Goal: Information Seeking & Learning: Find contact information

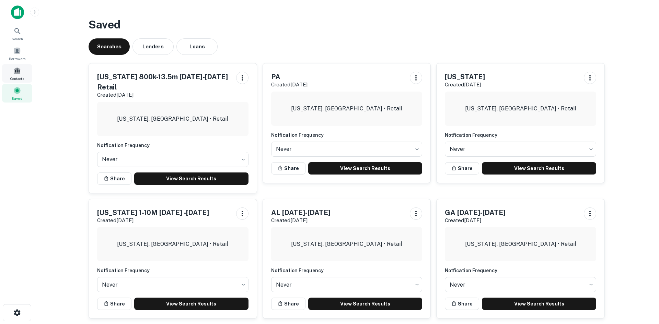
click at [9, 73] on div "Contacts" at bounding box center [17, 73] width 30 height 19
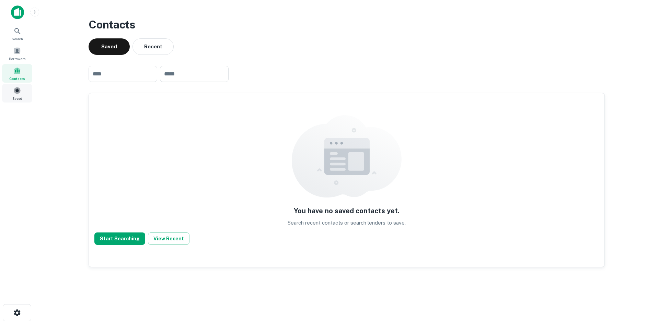
click at [15, 90] on span at bounding box center [17, 91] width 8 height 8
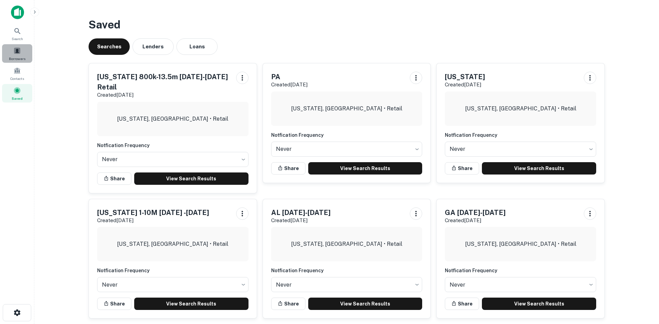
click at [12, 54] on div "Borrowers" at bounding box center [17, 53] width 30 height 19
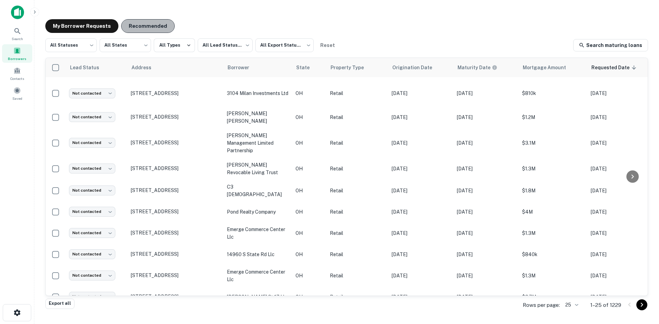
click at [162, 24] on button "Recommended" at bounding box center [148, 26] width 54 height 14
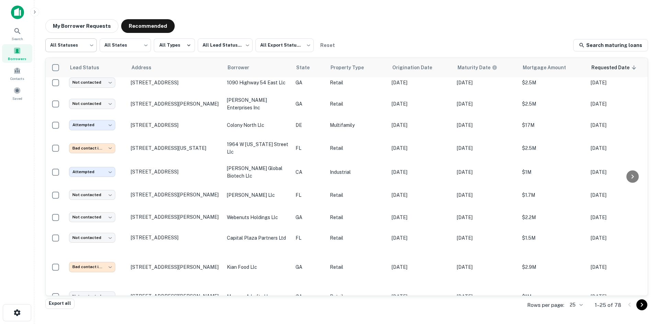
click at [73, 51] on body "Search Borrowers Contacts Saved My Borrower Requests Recommended All Statuses *…" at bounding box center [329, 162] width 659 height 324
click at [88, 88] on li "Fulfilled" at bounding box center [71, 88] width 52 height 12
type input "*********"
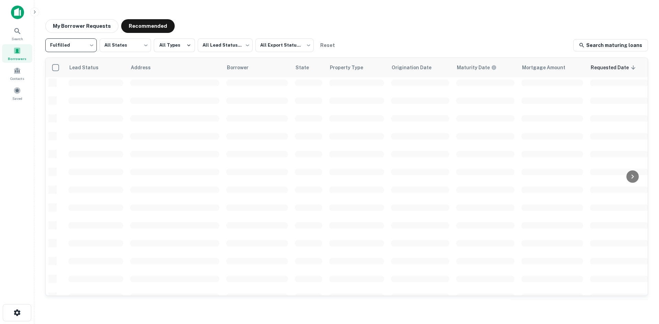
click at [212, 46] on body "Search Borrowers Contacts Saved My Borrower Requests Recommended Fulfilled ****…" at bounding box center [329, 162] width 659 height 324
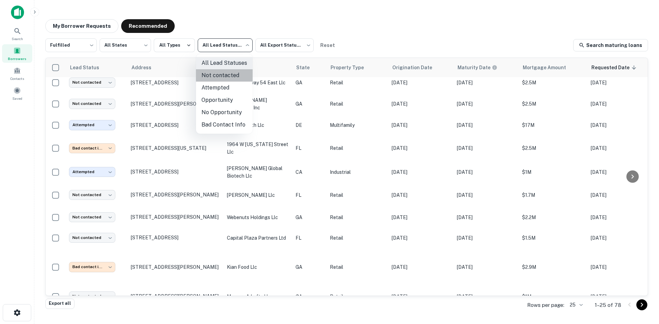
click at [225, 73] on li "Not contacted" at bounding box center [224, 75] width 57 height 12
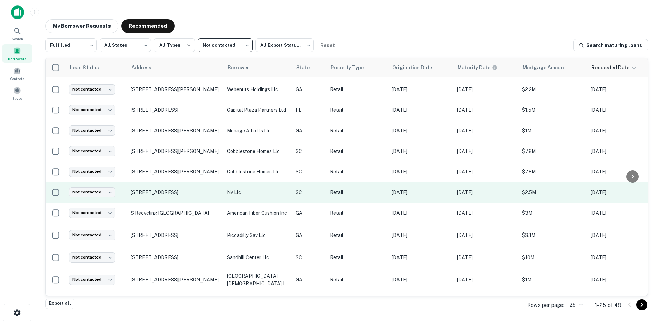
scroll to position [206, 0]
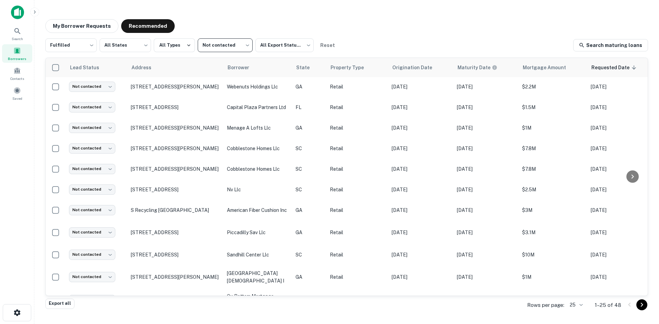
click at [644, 304] on icon "Go to next page" at bounding box center [642, 305] width 8 height 8
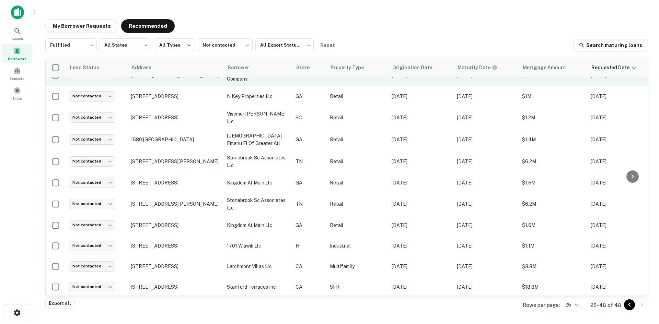
scroll to position [284, 0]
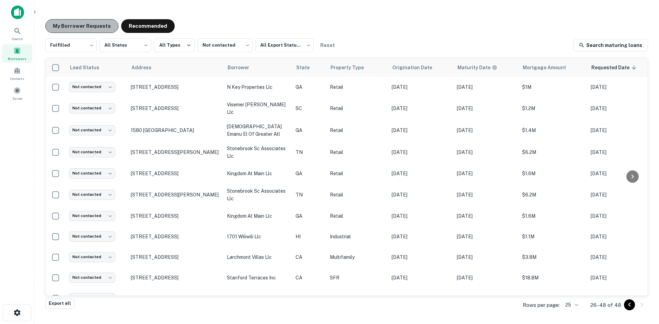
click at [98, 28] on button "My Borrower Requests" at bounding box center [81, 26] width 73 height 14
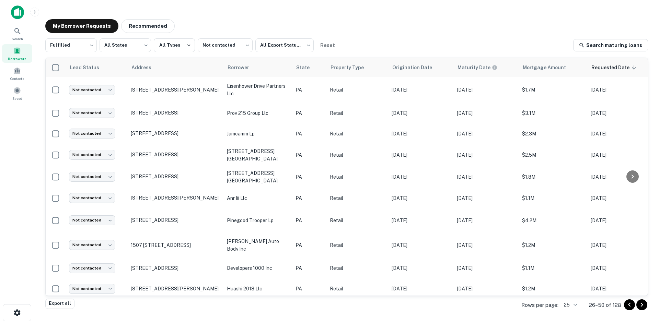
click at [368, 27] on div "My Borrower Requests Recommended" at bounding box center [346, 26] width 603 height 14
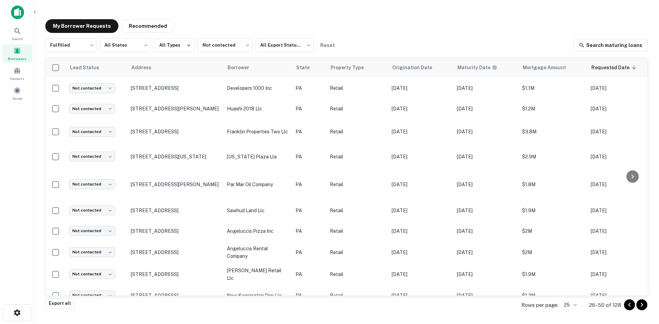
scroll to position [310, 0]
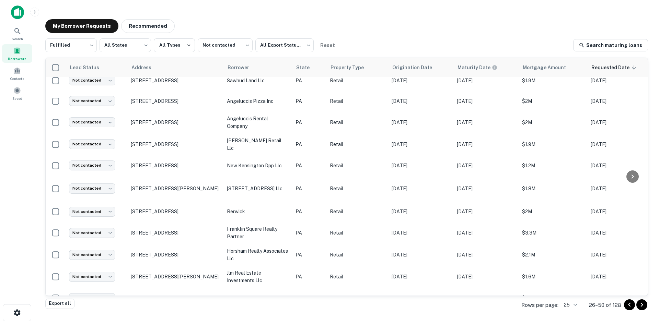
click at [342, 43] on div "Fulfilled ********* ​ All States *** ​ All Types Not contacted **** ​ All Expor…" at bounding box center [346, 45] width 603 height 14
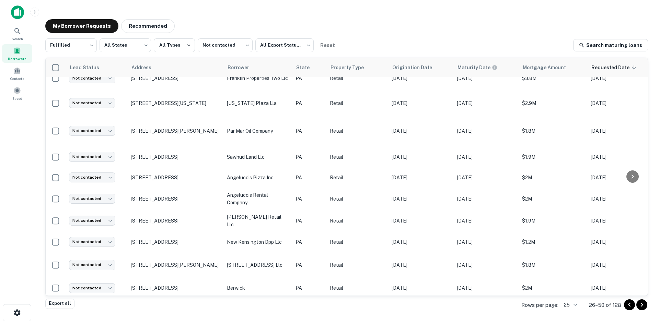
scroll to position [345, 0]
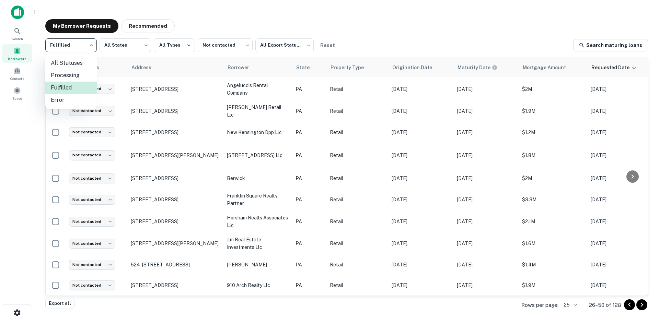
click at [67, 48] on body "Search Borrowers Contacts Saved My Borrower Requests Recommended Fulfilled ****…" at bounding box center [329, 162] width 659 height 324
click at [67, 48] on div at bounding box center [329, 162] width 659 height 324
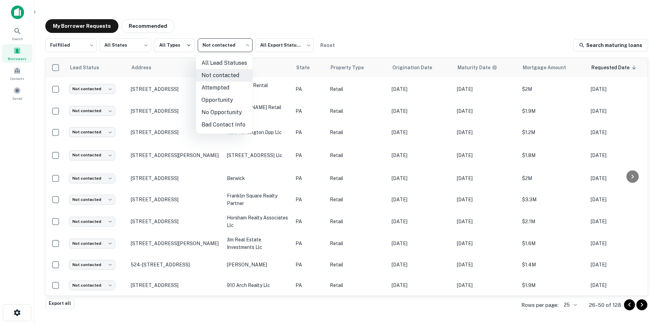
click at [203, 48] on body "Search Borrowers Contacts Saved My Borrower Requests Recommended Fulfilled ****…" at bounding box center [329, 162] width 659 height 324
click at [224, 87] on li "Attempted" at bounding box center [224, 88] width 57 height 12
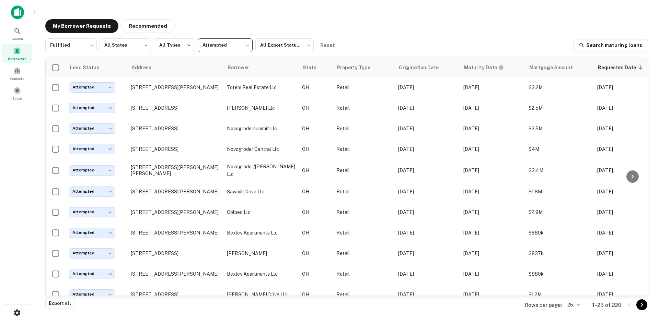
scroll to position [172, 0]
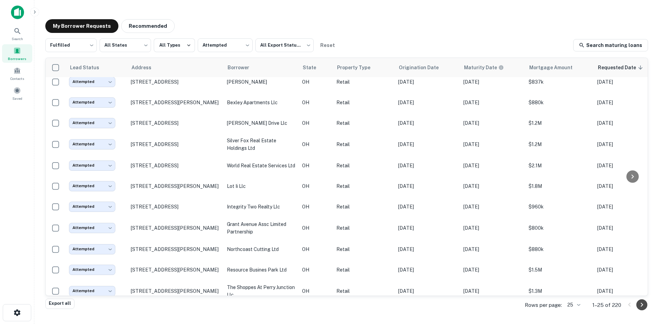
click at [643, 303] on icon "Go to next page" at bounding box center [642, 305] width 8 height 8
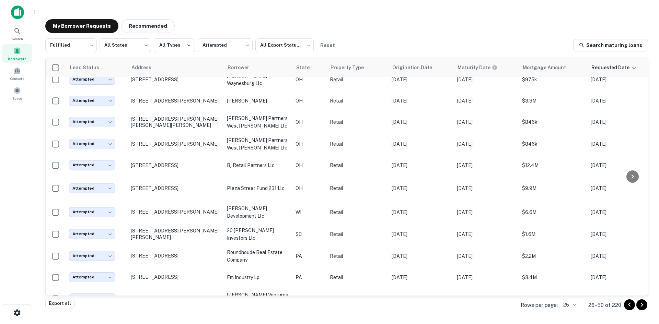
scroll to position [214, 0]
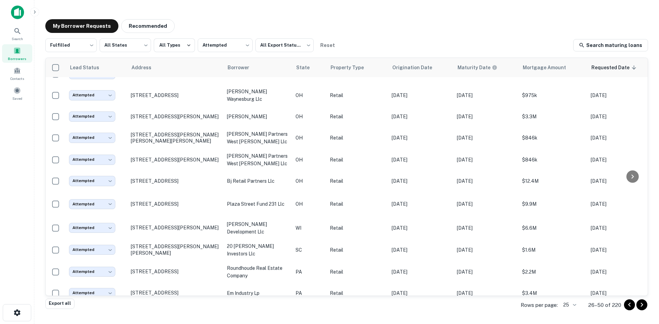
click at [631, 308] on icon "Go to previous page" at bounding box center [630, 305] width 8 height 8
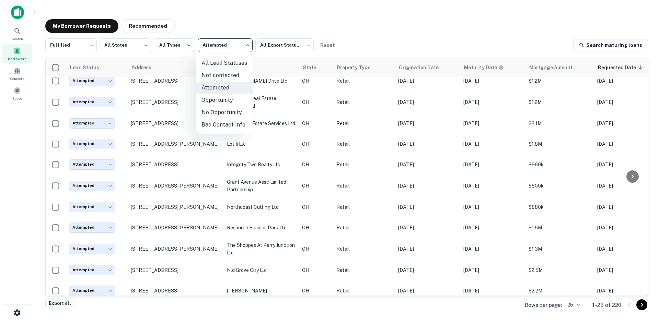
click at [226, 43] on body "Search Borrowers Contacts Saved My Borrower Requests Recommended Fulfilled ****…" at bounding box center [329, 162] width 659 height 324
click at [221, 104] on li "Opportunity" at bounding box center [224, 100] width 57 height 12
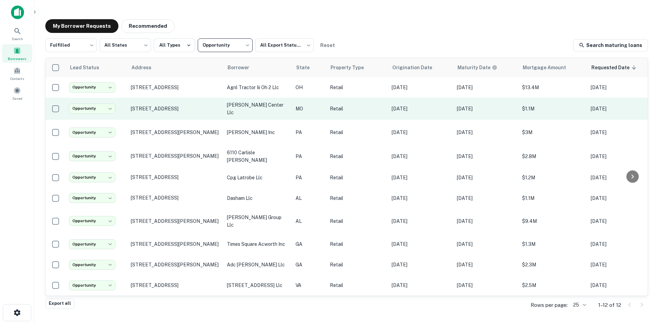
scroll to position [56, 0]
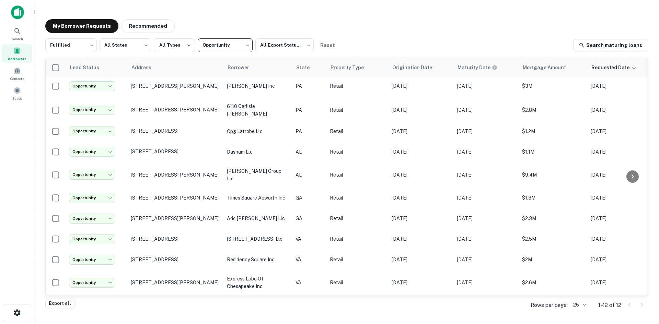
click at [234, 44] on body "**********" at bounding box center [329, 162] width 659 height 324
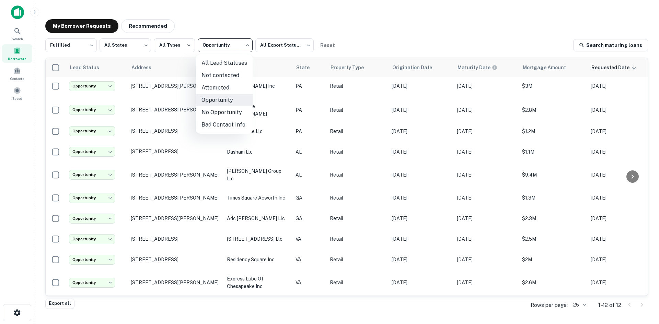
click at [208, 89] on li "Attempted" at bounding box center [224, 88] width 57 height 12
type input "*********"
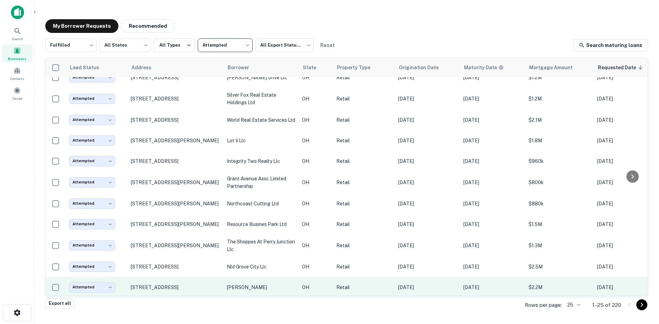
scroll to position [228, 0]
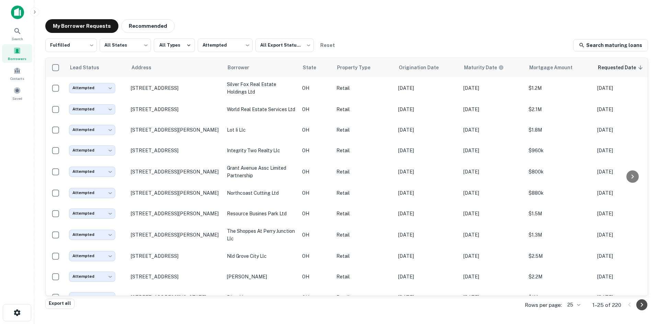
click at [642, 305] on icon "Go to next page" at bounding box center [642, 305] width 8 height 8
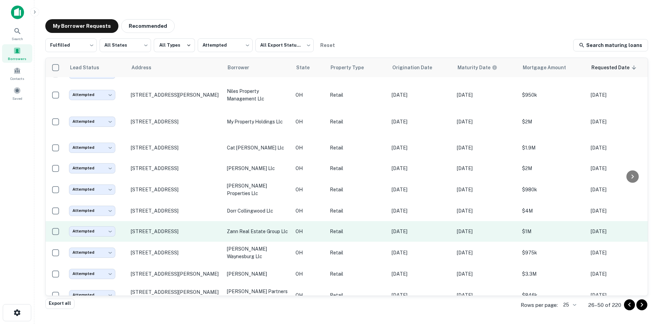
scroll to position [262, 0]
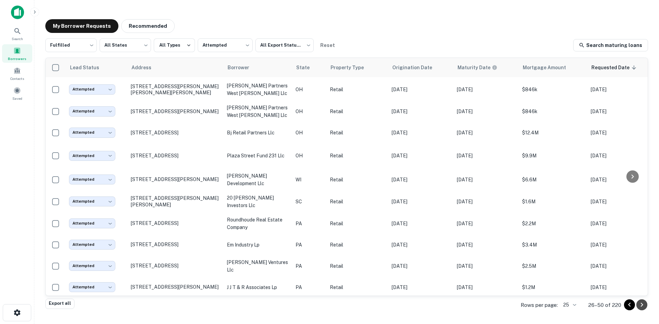
click at [643, 305] on icon "Go to next page" at bounding box center [642, 305] width 2 height 4
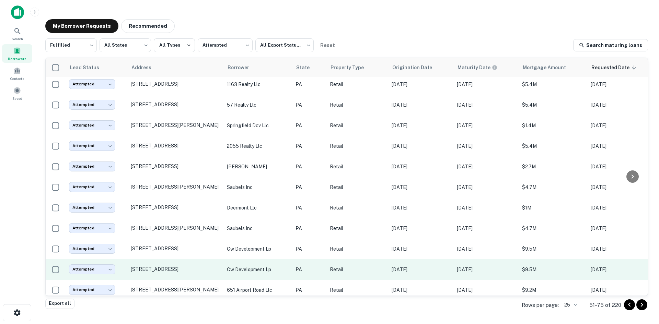
scroll to position [312, 0]
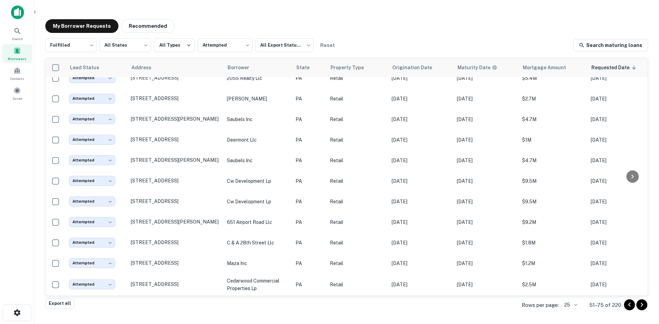
click at [638, 304] on icon "Go to next page" at bounding box center [642, 305] width 8 height 8
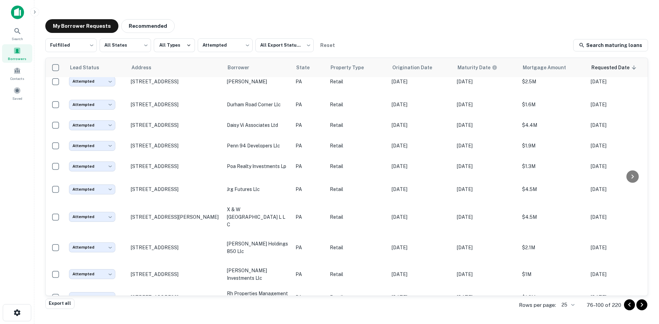
scroll to position [103, 0]
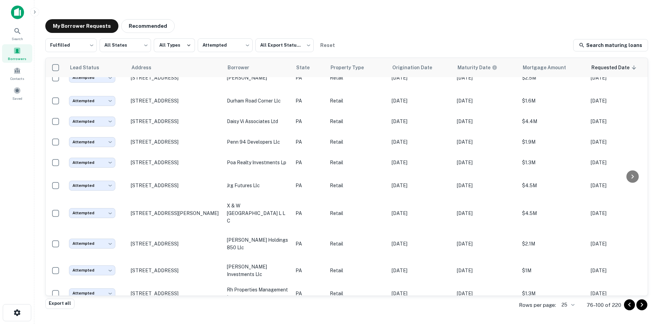
click at [640, 305] on icon "Go to next page" at bounding box center [642, 305] width 8 height 8
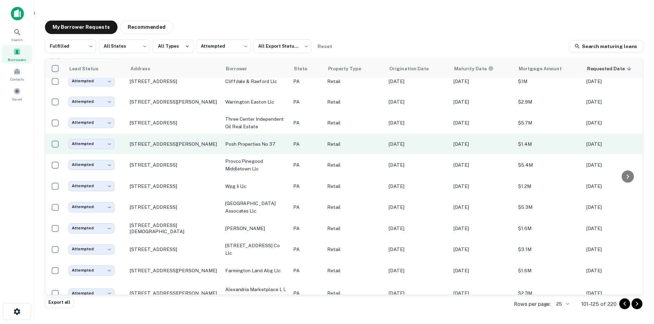
scroll to position [137, 0]
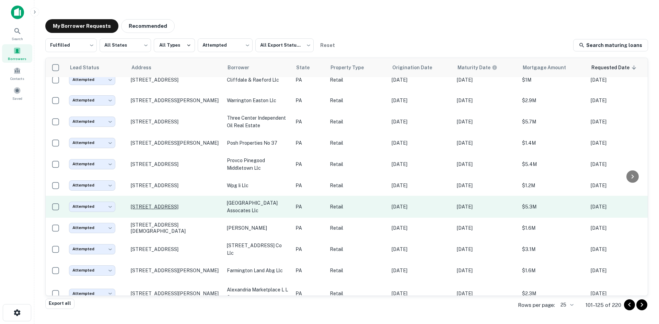
click at [190, 209] on p "[STREET_ADDRESS]" at bounding box center [175, 207] width 89 height 6
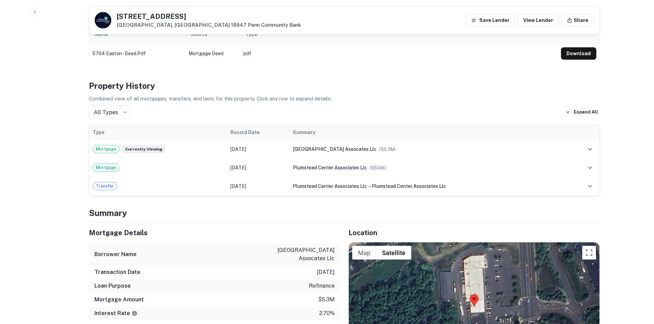
scroll to position [481, 0]
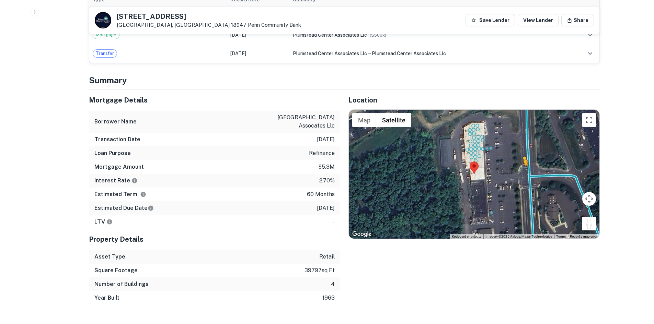
drag, startPoint x: 588, startPoint y: 220, endPoint x: 516, endPoint y: 164, distance: 91.3
click at [516, 164] on div "To activate drag with keyboard, press Alt + Enter. Once in keyboard drag state,…" at bounding box center [474, 174] width 251 height 129
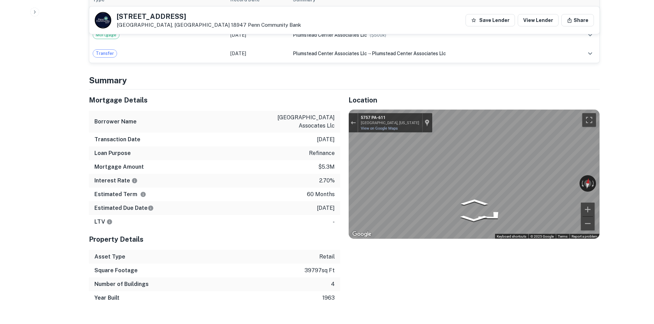
click at [602, 176] on div "Back to borrower requests [STREET_ADDRESS] Penn Community Bank Save Lender View…" at bounding box center [344, 288] width 527 height 1516
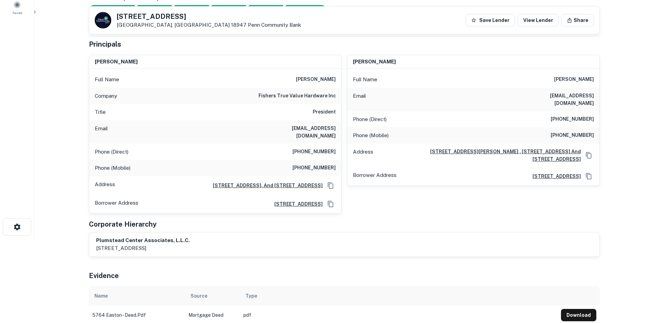
scroll to position [34, 0]
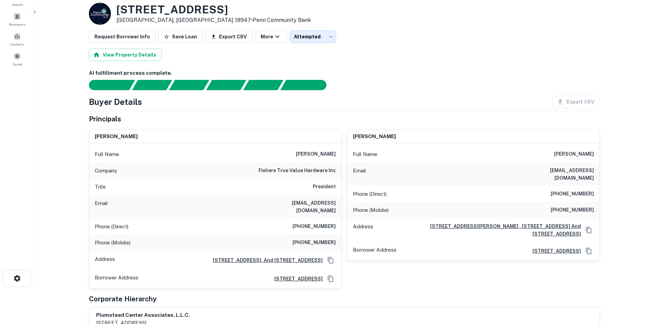
click at [313, 225] on div "Phone (Direct) [PHONE_NUMBER]" at bounding box center [215, 227] width 252 height 16
click at [312, 223] on h6 "[PHONE_NUMBER]" at bounding box center [314, 227] width 43 height 8
click at [311, 223] on h6 "[PHONE_NUMBER]" at bounding box center [314, 227] width 43 height 8
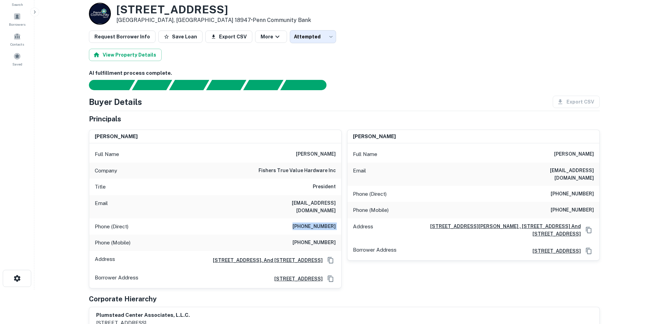
click at [311, 223] on h6 "[PHONE_NUMBER]" at bounding box center [314, 227] width 43 height 8
click at [574, 186] on div "Phone (Direct) [PHONE_NUMBER]" at bounding box center [473, 194] width 252 height 16
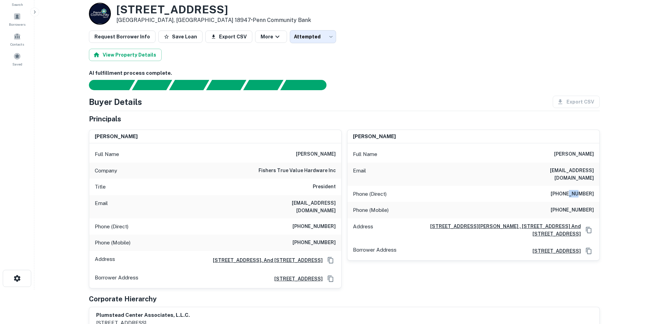
click at [574, 186] on div "Phone (Direct) [PHONE_NUMBER]" at bounding box center [473, 194] width 252 height 16
copy h6 "[PHONE_NUMBER]"
click at [579, 209] on div "Phone (Mobile) [PHONE_NUMBER]" at bounding box center [473, 210] width 252 height 16
click at [579, 206] on h6 "[PHONE_NUMBER]" at bounding box center [572, 210] width 43 height 8
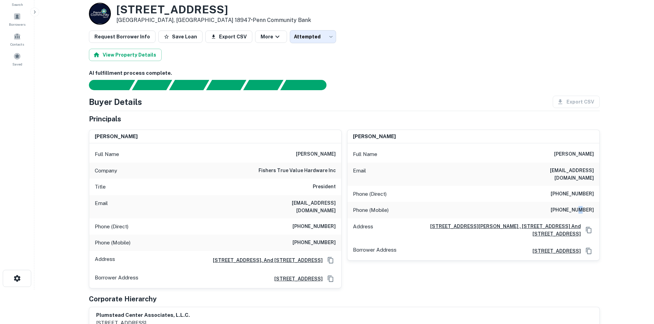
click at [579, 206] on h6 "[PHONE_NUMBER]" at bounding box center [572, 210] width 43 height 8
copy h6 "[PHONE_NUMBER]"
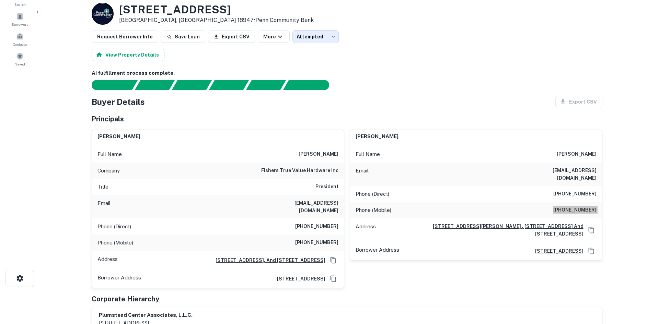
scroll to position [0, 0]
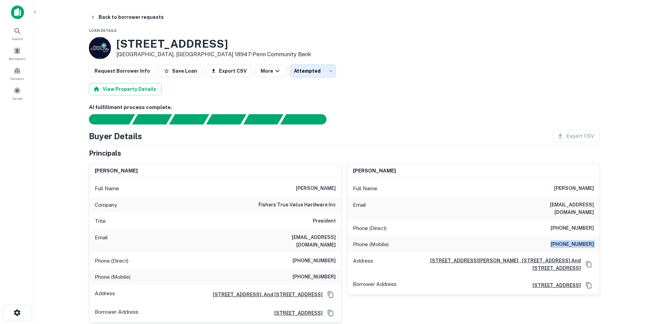
drag, startPoint x: 394, startPoint y: 44, endPoint x: 390, endPoint y: 45, distance: 4.2
click at [394, 44] on div "[STREET_ADDRESS] • Penn Community Bank" at bounding box center [344, 48] width 511 height 22
click at [114, 15] on button "Back to borrower requests" at bounding box center [127, 17] width 79 height 12
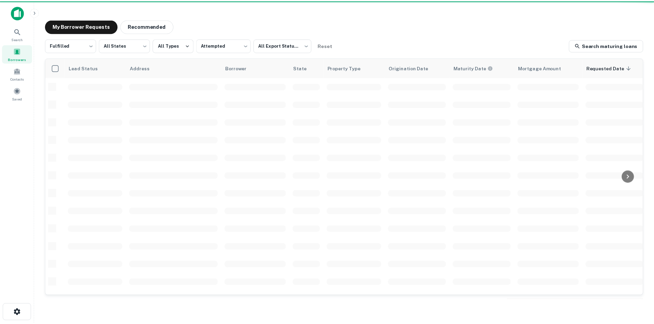
scroll to position [137, 0]
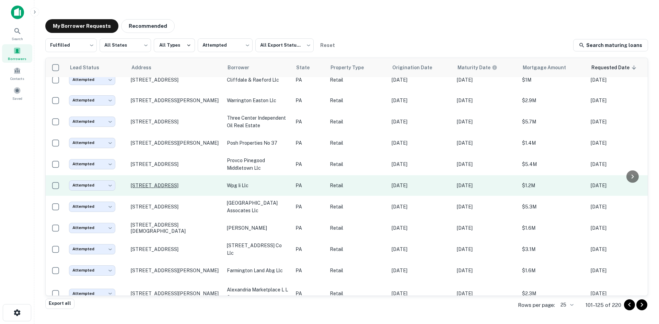
click at [163, 183] on p "[STREET_ADDRESS]" at bounding box center [175, 186] width 89 height 6
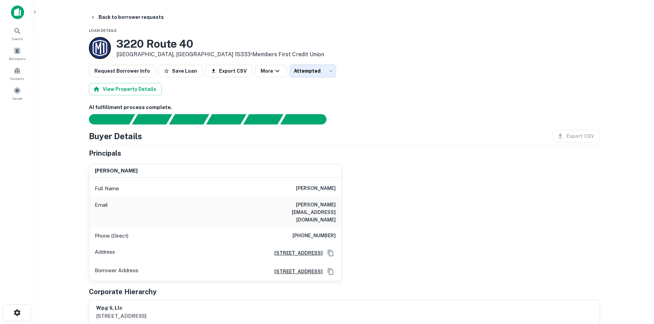
click at [395, 164] on div "[PERSON_NAME] Full Name [PERSON_NAME] Email [PERSON_NAME][EMAIL_ADDRESS][DOMAIN…" at bounding box center [341, 220] width 516 height 123
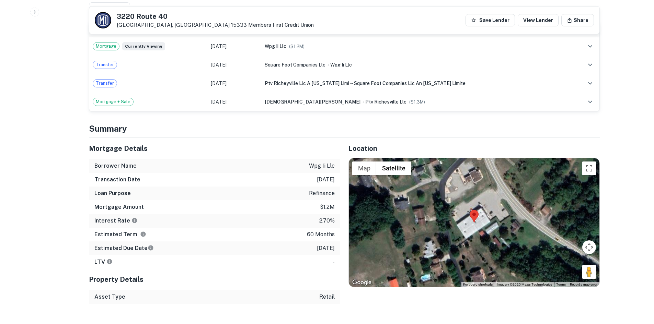
scroll to position [481, 0]
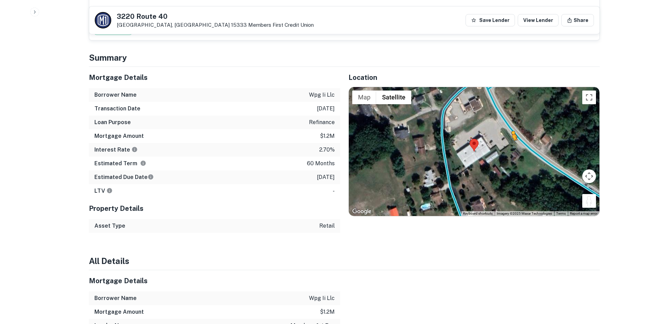
drag, startPoint x: 583, startPoint y: 187, endPoint x: 493, endPoint y: 113, distance: 117.1
click at [493, 113] on div "To activate drag with keyboard, press Alt + Enter. Once in keyboard drag state,…" at bounding box center [474, 151] width 251 height 129
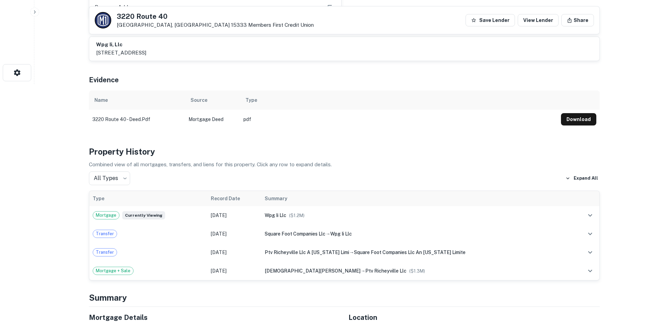
scroll to position [103, 0]
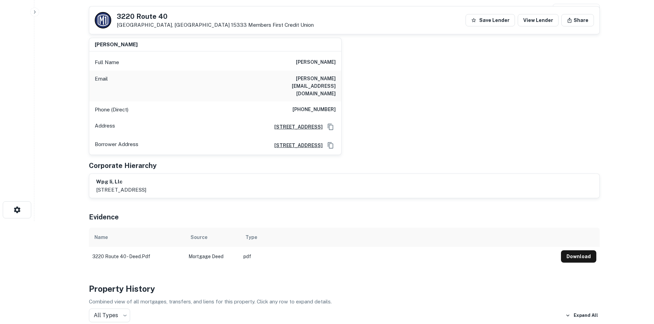
click at [318, 81] on h6 "[PERSON_NAME][EMAIL_ADDRESS][DOMAIN_NAME]" at bounding box center [294, 86] width 82 height 23
click at [318, 106] on h6 "[PHONE_NUMBER]" at bounding box center [314, 110] width 43 height 8
copy h6 "[PHONE_NUMBER]"
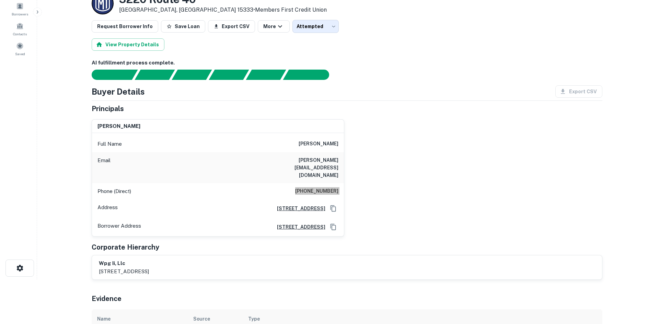
scroll to position [0, 0]
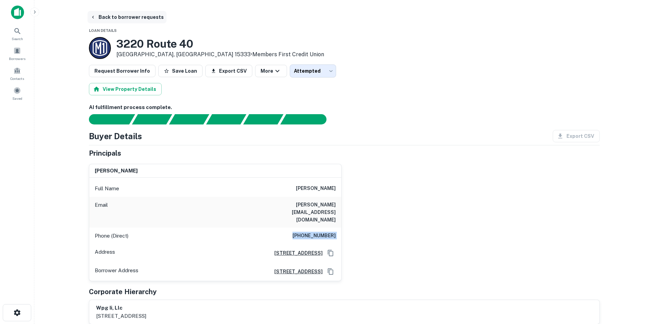
click at [146, 20] on button "Back to borrower requests" at bounding box center [127, 17] width 79 height 12
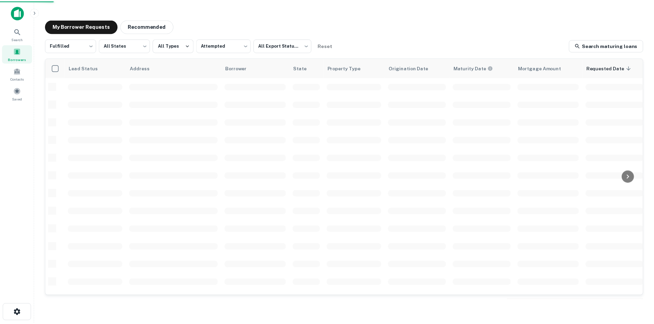
scroll to position [137, 0]
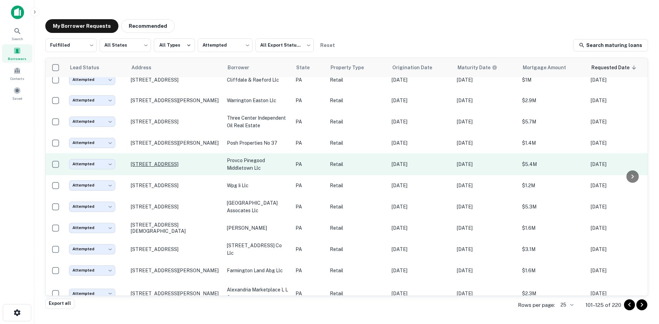
click at [175, 164] on p "[STREET_ADDRESS]" at bounding box center [175, 164] width 89 height 6
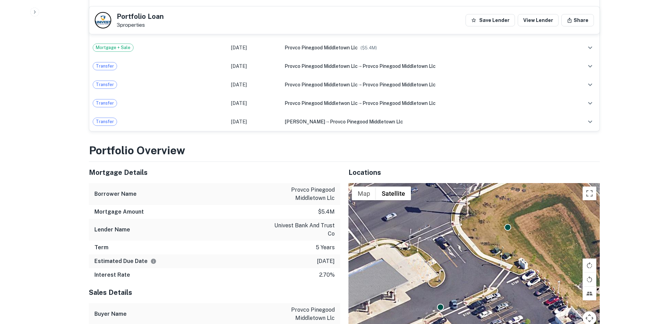
scroll to position [687, 0]
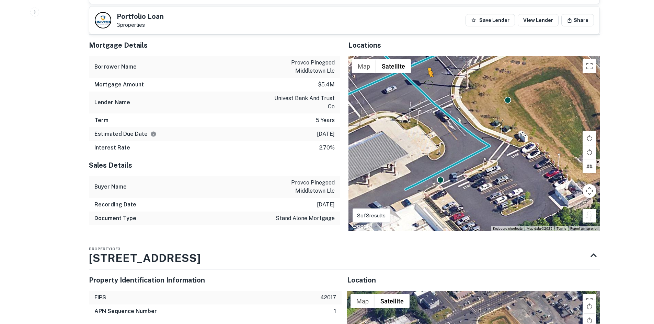
drag, startPoint x: 591, startPoint y: 208, endPoint x: 428, endPoint y: 77, distance: 209.0
click at [428, 77] on div "To activate drag with keyboard, press Alt + Enter. Once in keyboard drag state,…" at bounding box center [473, 143] width 251 height 175
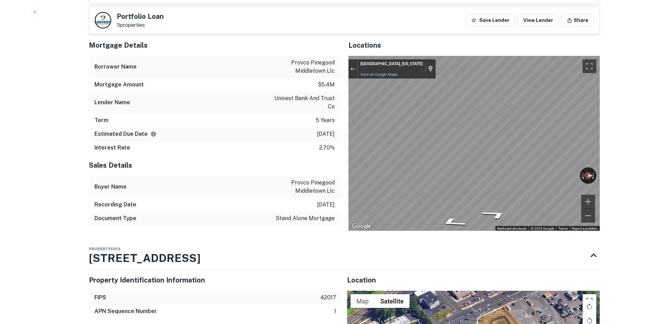
click at [226, 162] on div "Mortgage Details Borrower Name provco pinegood middletown llc Mortgage Amount $…" at bounding box center [340, 133] width 519 height 196
click at [260, 132] on div "Mortgage Details Borrower Name provco pinegood middletown llc Mortgage Amount $…" at bounding box center [340, 133] width 519 height 196
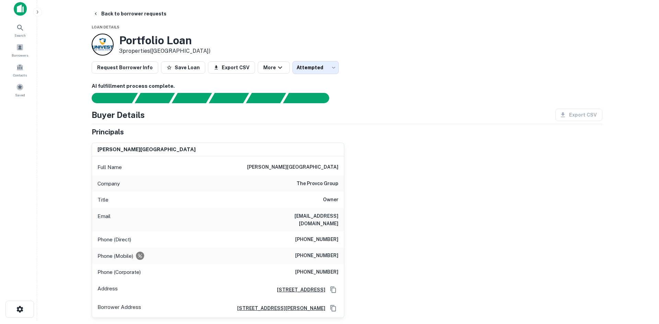
scroll to position [0, 0]
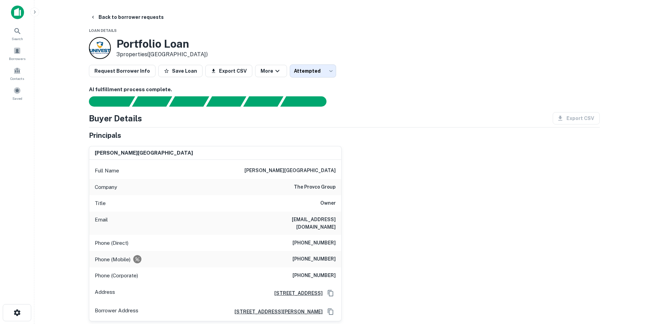
click at [316, 240] on div "Phone (Direct) [PHONE_NUMBER]" at bounding box center [215, 243] width 252 height 16
copy h6 "[PHONE_NUMBER]"
click at [308, 183] on div "Company the provco group" at bounding box center [215, 187] width 252 height 16
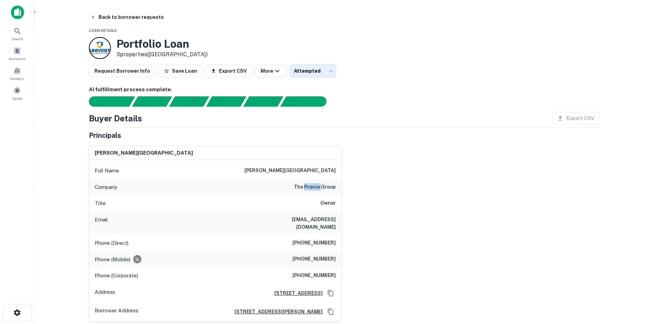
click at [308, 183] on div "Company the provco group" at bounding box center [215, 187] width 252 height 16
copy h6 "the provco group"
click at [319, 73] on body "Search Borrowers Contacts Saved Back to borrower requests Loan Details Portfoli…" at bounding box center [327, 162] width 654 height 324
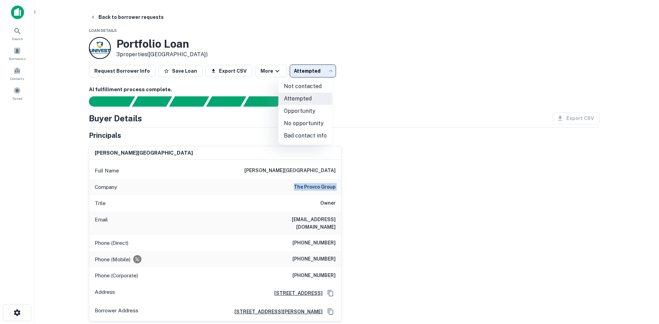
click at [311, 124] on li "No opportunity" at bounding box center [305, 123] width 54 height 12
type input "**********"
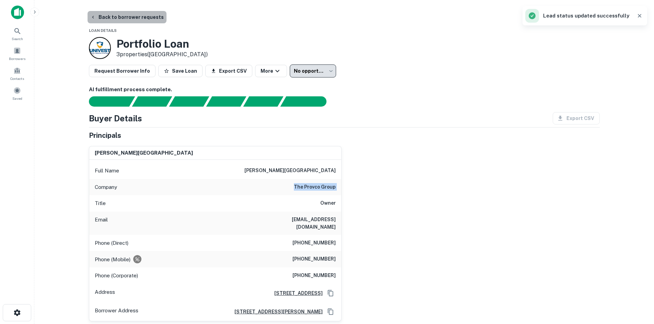
click at [144, 16] on button "Back to borrower requests" at bounding box center [127, 17] width 79 height 12
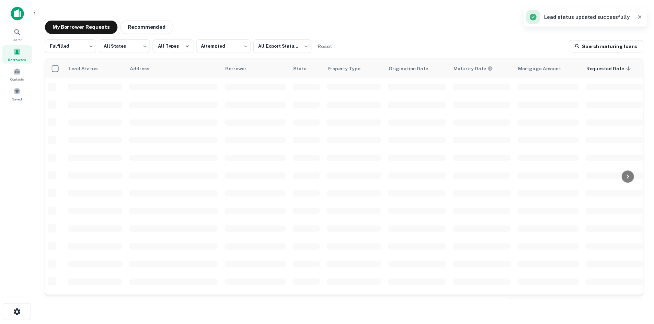
scroll to position [137, 0]
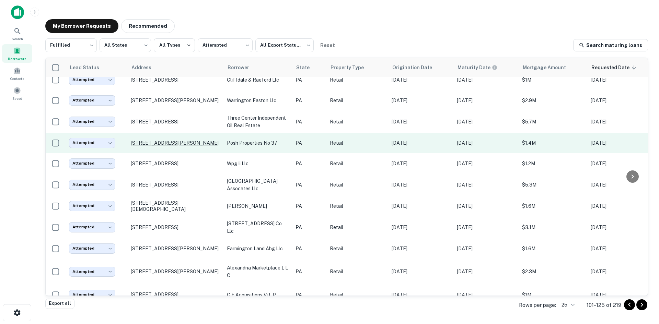
click at [176, 140] on p "[STREET_ADDRESS][PERSON_NAME]" at bounding box center [175, 143] width 89 height 6
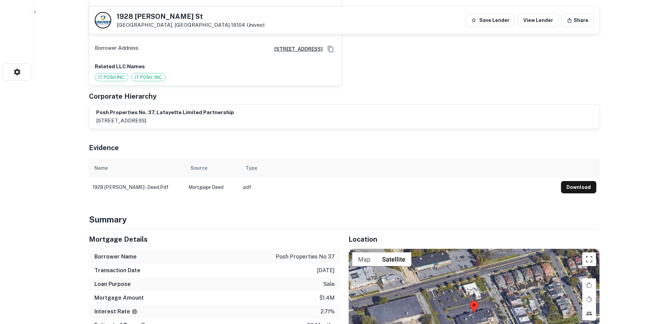
scroll to position [343, 0]
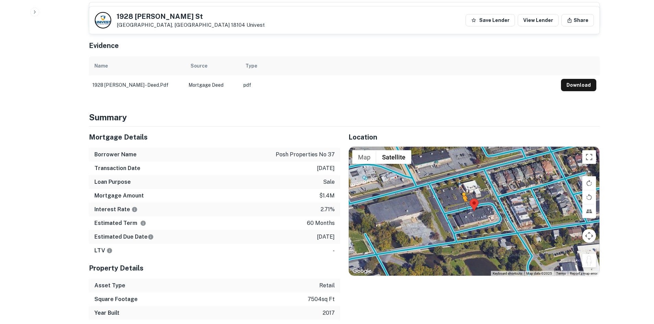
drag, startPoint x: 591, startPoint y: 254, endPoint x: 461, endPoint y: 201, distance: 140.7
click at [461, 201] on div "To activate drag with keyboard, press Alt + Enter. Once in keyboard drag state,…" at bounding box center [474, 211] width 251 height 129
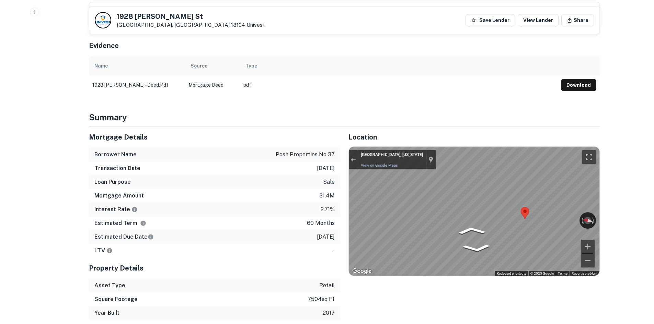
click at [274, 209] on div "Mortgage Details Borrower Name posh properties no 37 Transaction Date [DATE] Lo…" at bounding box center [340, 224] width 519 height 194
click at [569, 209] on div "← Move left → Move right ↑ Move up ↓ Move down + Zoom in - Zoom out [GEOGRAPHIC…" at bounding box center [474, 211] width 251 height 129
drag, startPoint x: 560, startPoint y: 215, endPoint x: 229, endPoint y: 203, distance: 331.5
click at [229, 203] on div "Mortgage Details Borrower Name posh properties no 37 Transaction Date [DATE] Lo…" at bounding box center [340, 224] width 519 height 194
drag, startPoint x: 543, startPoint y: 208, endPoint x: 281, endPoint y: 199, distance: 262.1
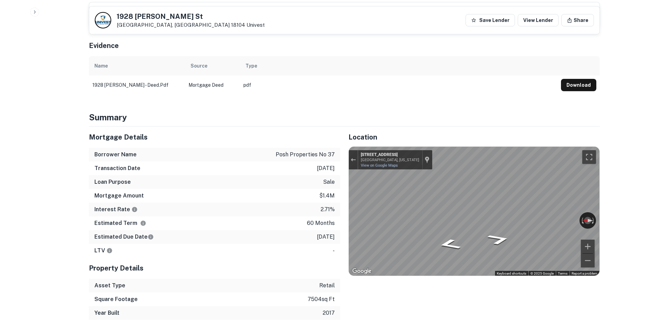
click at [281, 199] on div "Mortgage Details Borrower Name posh properties no 37 Transaction Date [DATE] Lo…" at bounding box center [340, 224] width 519 height 194
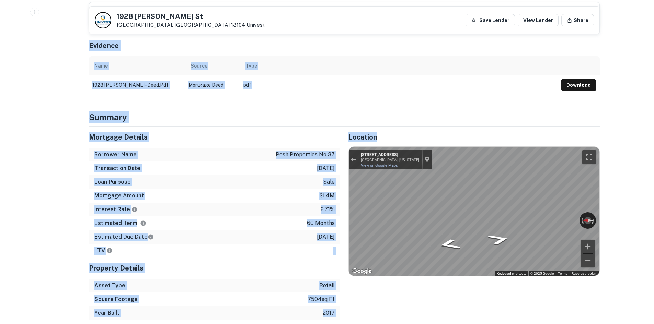
drag, startPoint x: 618, startPoint y: 201, endPoint x: 345, endPoint y: 201, distance: 273.3
click at [344, 201] on div "Location ← Move left → Move right ↑ Move up ↓ Move down + Zoom in - Zoom out Ho…" at bounding box center [470, 224] width 260 height 194
click at [299, 222] on div "Estimated Term 60 months" at bounding box center [214, 224] width 251 height 14
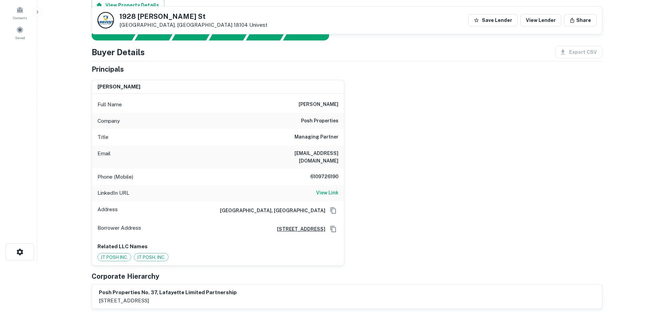
scroll to position [0, 0]
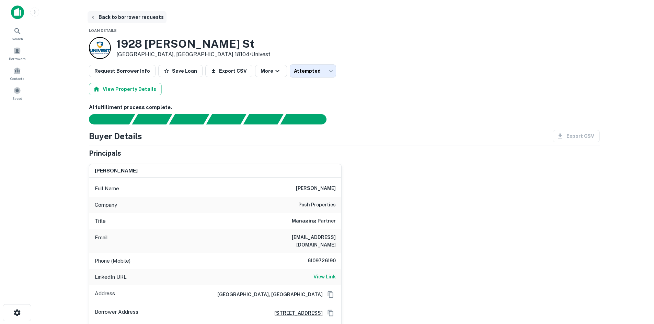
click at [139, 13] on button "Back to borrower requests" at bounding box center [127, 17] width 79 height 12
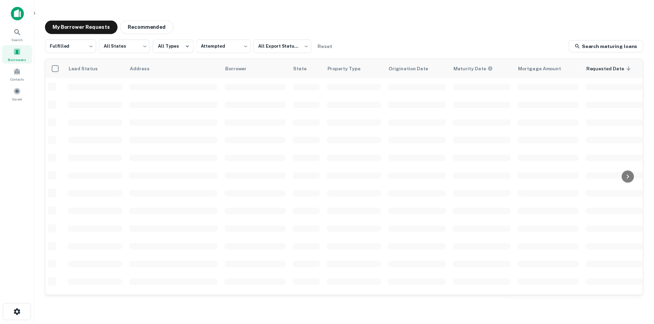
scroll to position [137, 0]
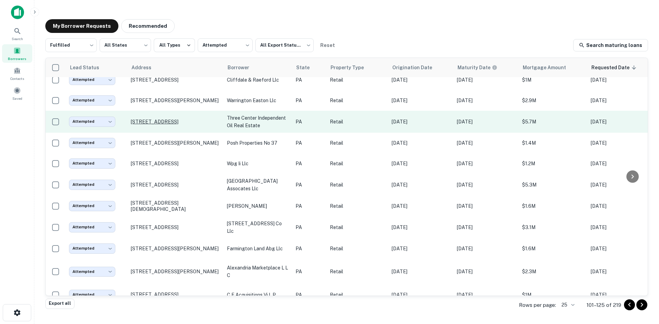
click at [164, 119] on p "[STREET_ADDRESS]" at bounding box center [175, 122] width 89 height 6
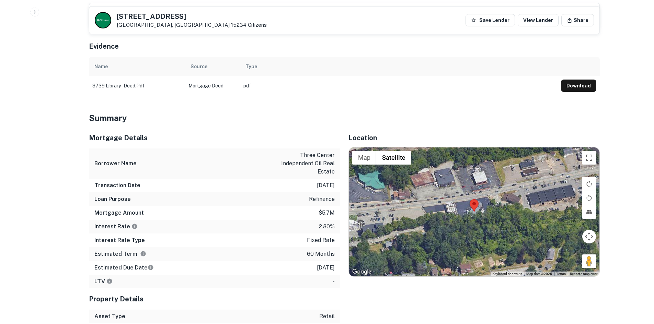
scroll to position [343, 0]
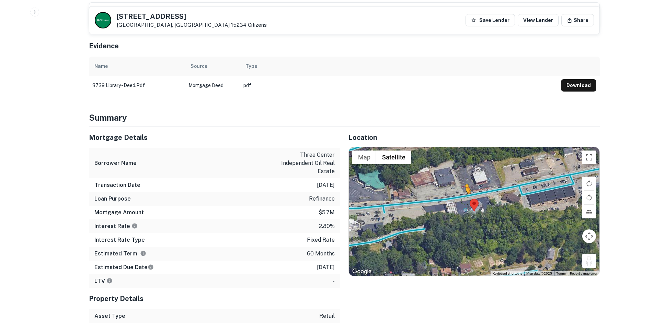
drag, startPoint x: 589, startPoint y: 254, endPoint x: 463, endPoint y: 191, distance: 141.3
click at [463, 191] on div "To activate drag with keyboard, press Alt + Enter. Once in keyboard drag state,…" at bounding box center [474, 211] width 251 height 129
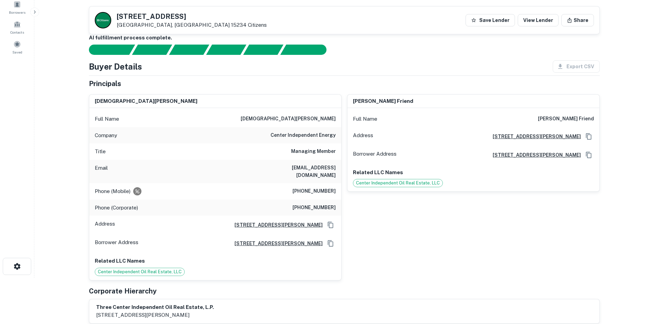
scroll to position [34, 0]
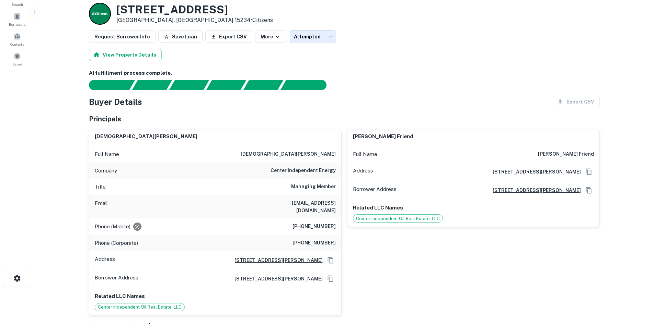
click at [314, 223] on h6 "[PHONE_NUMBER]" at bounding box center [314, 227] width 43 height 8
copy h6 "[PHONE_NUMBER]"
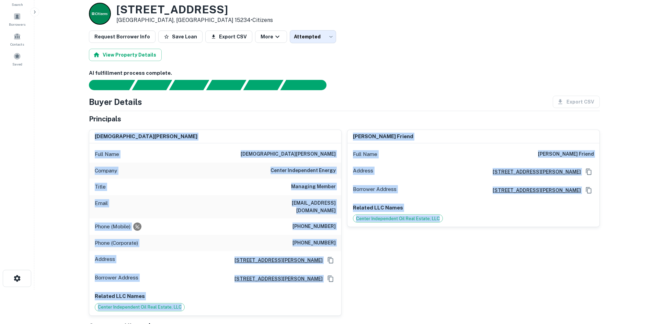
drag, startPoint x: 91, startPoint y: 134, endPoint x: 525, endPoint y: 298, distance: 464.2
click at [525, 298] on div "[PERSON_NAME] Full Name [PERSON_NAME] Company center independent energy Title M…" at bounding box center [341, 220] width 516 height 192
click at [433, 286] on div "[PERSON_NAME] friend Full Name [PERSON_NAME] friend Address [STREET_ADDRESS][PE…" at bounding box center [471, 220] width 258 height 192
drag, startPoint x: 87, startPoint y: 107, endPoint x: 501, endPoint y: 292, distance: 452.9
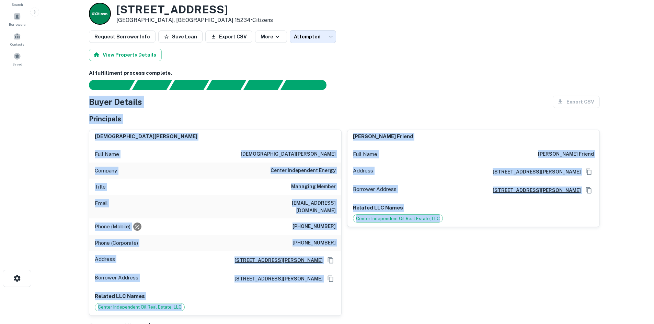
click at [500, 291] on div "[PERSON_NAME] friend Full Name [PERSON_NAME] friend Address [STREET_ADDRESS][PE…" at bounding box center [471, 220] width 258 height 192
drag, startPoint x: 127, startPoint y: 103, endPoint x: 644, endPoint y: 245, distance: 536.6
click at [644, 245] on main "Back to borrower requests Loan Details [STREET_ADDRESS] • Citizens Request Borr…" at bounding box center [344, 128] width 620 height 324
click at [590, 244] on div "[PERSON_NAME] friend Full Name [PERSON_NAME] friend Address [STREET_ADDRESS][PE…" at bounding box center [471, 220] width 258 height 192
drag, startPoint x: 84, startPoint y: 95, endPoint x: 387, endPoint y: 268, distance: 349.4
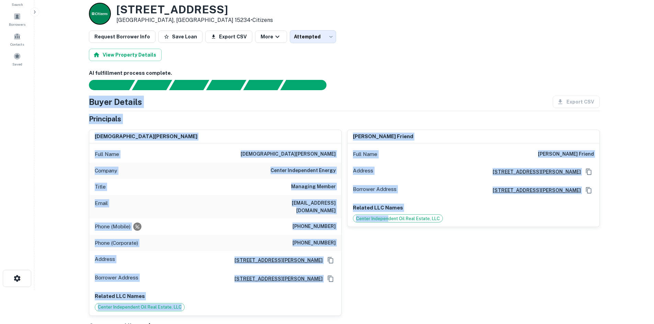
click at [388, 269] on div "[PERSON_NAME] friend Full Name [PERSON_NAME] friend Address [STREET_ADDRESS][PE…" at bounding box center [471, 220] width 258 height 192
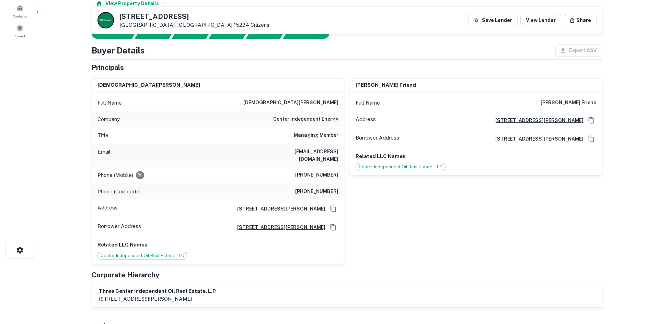
scroll to position [0, 0]
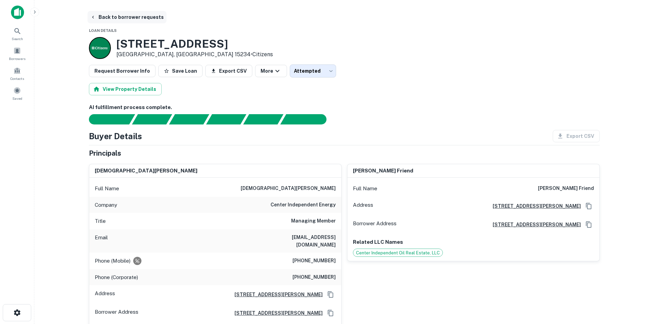
click at [140, 20] on button "Back to borrower requests" at bounding box center [127, 17] width 79 height 12
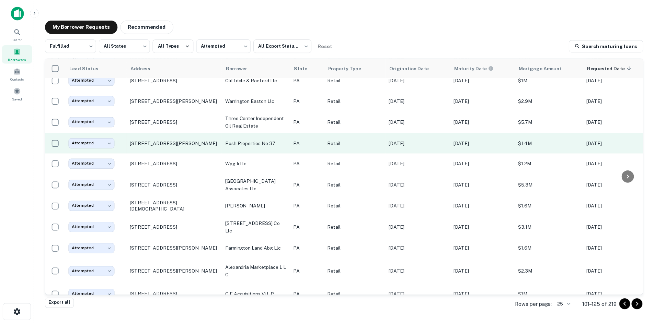
scroll to position [103, 0]
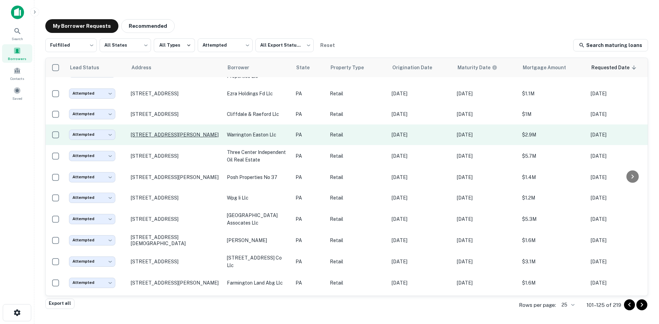
click at [174, 136] on p "[STREET_ADDRESS][PERSON_NAME]" at bounding box center [175, 135] width 89 height 6
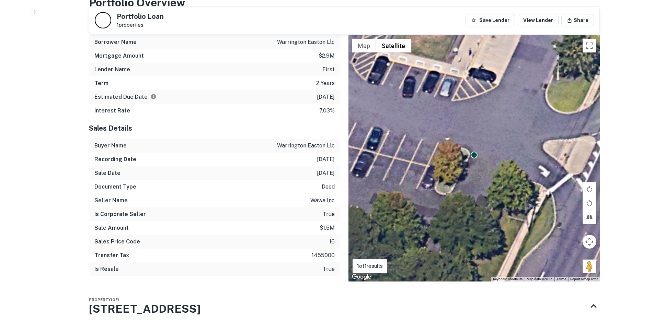
scroll to position [721, 0]
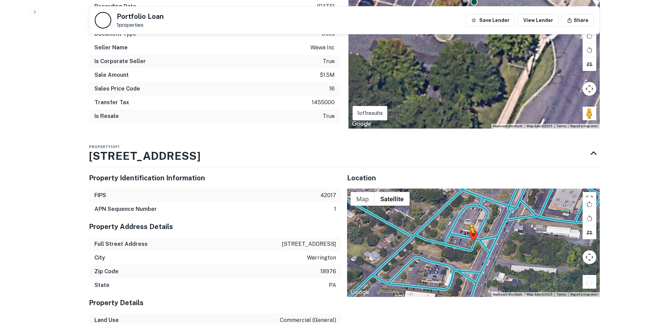
drag, startPoint x: 592, startPoint y: 277, endPoint x: 468, endPoint y: 231, distance: 132.7
click at [468, 231] on div "To activate drag with keyboard, press Alt + Enter. Once in keyboard drag state,…" at bounding box center [473, 243] width 253 height 108
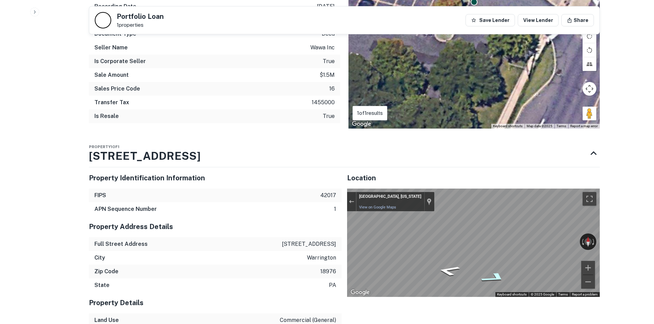
click at [496, 271] on icon "Go Southeast" at bounding box center [494, 278] width 49 height 16
click at [350, 197] on div "← Move left → Move right ↑ Move up ↓ Move down + Zoom in - Zoom out [GEOGRAPHIC…" at bounding box center [473, 243] width 253 height 108
click at [454, 254] on div "Map" at bounding box center [473, 243] width 253 height 108
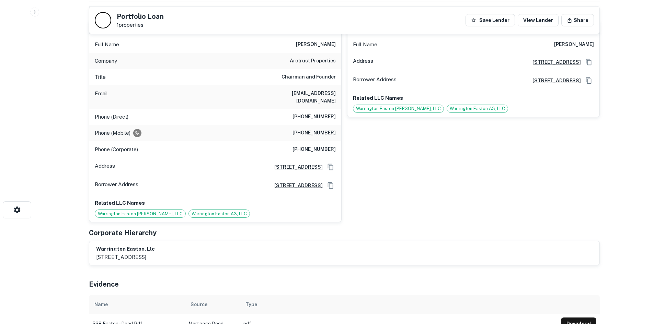
scroll to position [34, 0]
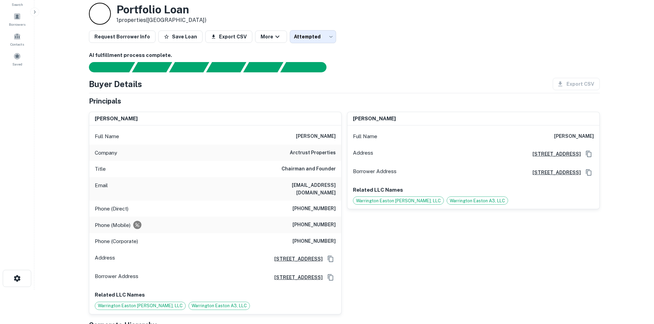
click at [316, 201] on div "Phone (Direct) [PHONE_NUMBER]" at bounding box center [215, 209] width 252 height 16
copy h6 "[PHONE_NUMBER]"
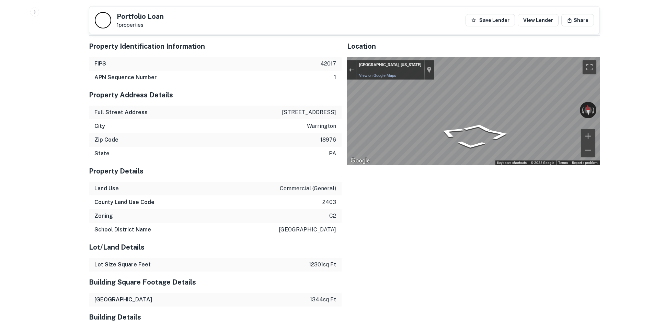
scroll to position [721, 0]
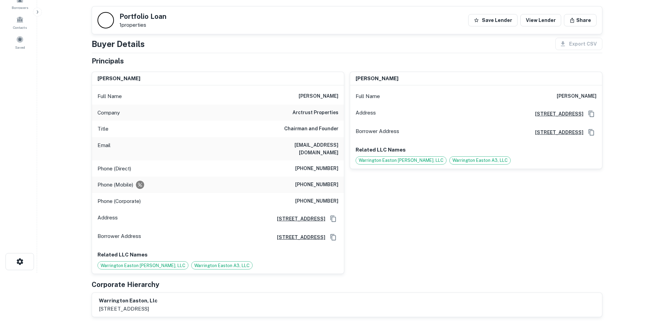
scroll to position [0, 0]
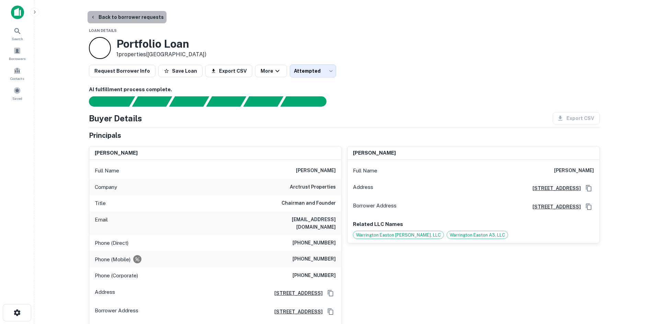
click at [136, 14] on button "Back to borrower requests" at bounding box center [127, 17] width 79 height 12
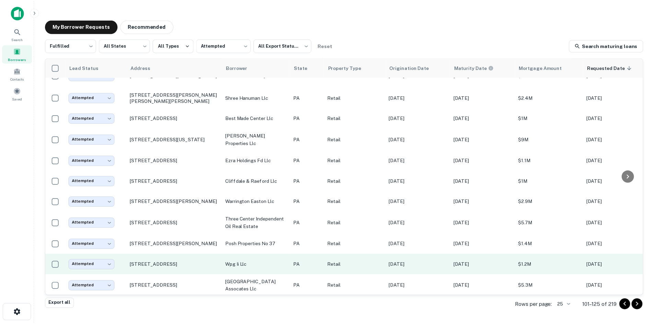
scroll to position [34, 0]
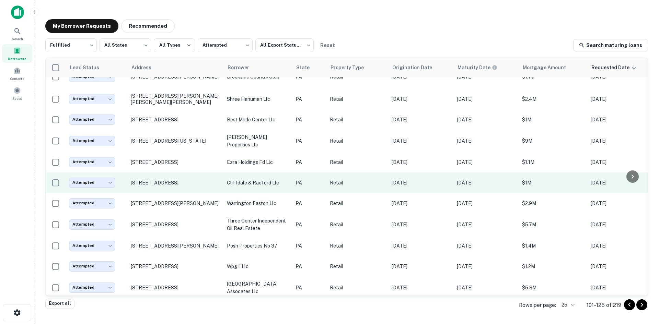
click at [170, 180] on p "[STREET_ADDRESS]" at bounding box center [175, 183] width 89 height 6
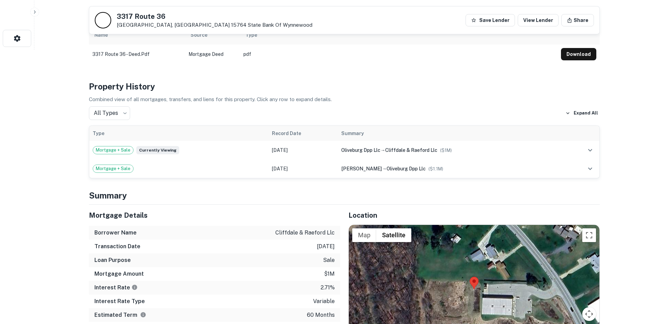
scroll to position [343, 0]
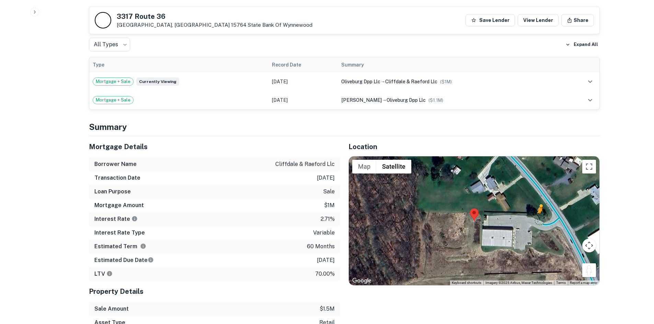
drag, startPoint x: 588, startPoint y: 268, endPoint x: 539, endPoint y: 220, distance: 68.5
click at [539, 220] on div "To activate drag with keyboard, press Alt + Enter. Once in keyboard drag state,…" at bounding box center [474, 221] width 251 height 129
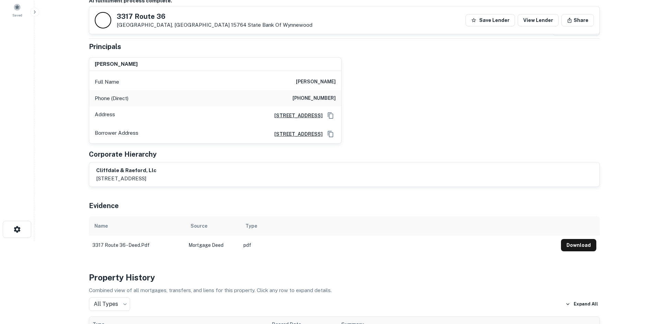
scroll to position [0, 0]
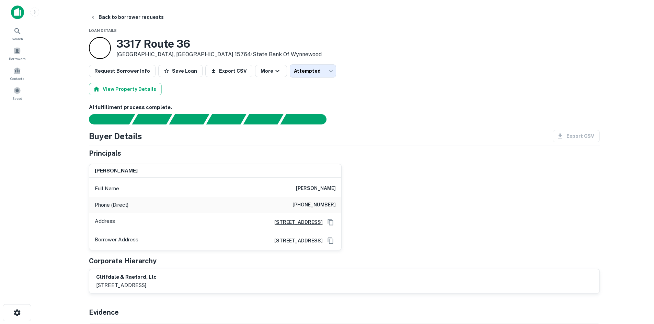
click at [318, 206] on h6 "[PHONE_NUMBER]" at bounding box center [314, 205] width 43 height 8
copy h6 "[PHONE_NUMBER]"
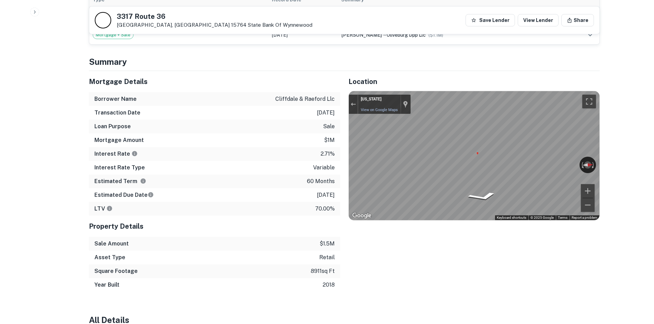
scroll to position [412, 0]
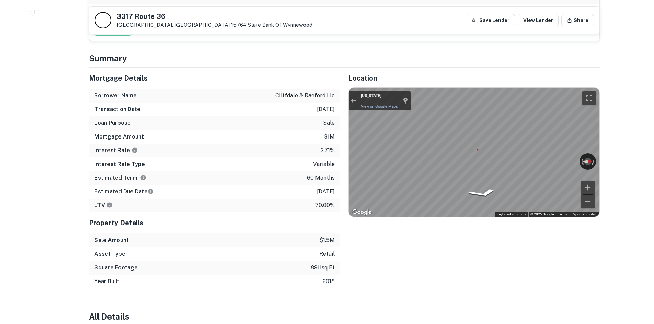
click at [85, 58] on div "Back to borrower requests [STREET_ADDRESS] State Bank Of Wynnewood Save Lender …" at bounding box center [344, 244] width 527 height 1290
drag, startPoint x: 89, startPoint y: 58, endPoint x: 163, endPoint y: 69, distance: 75.3
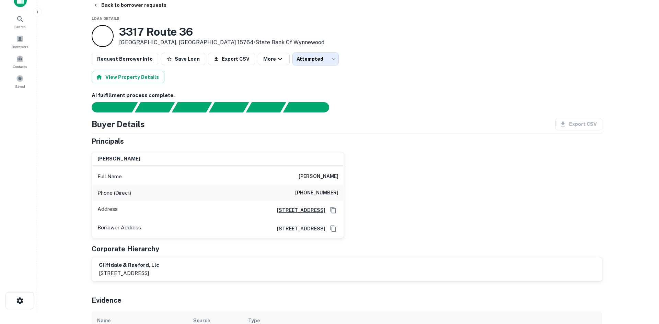
scroll to position [0, 0]
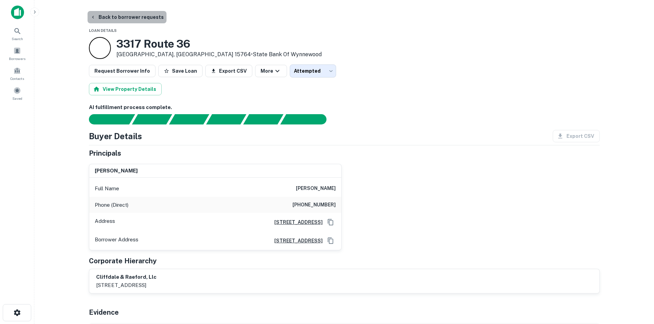
click at [134, 15] on button "Back to borrower requests" at bounding box center [127, 17] width 79 height 12
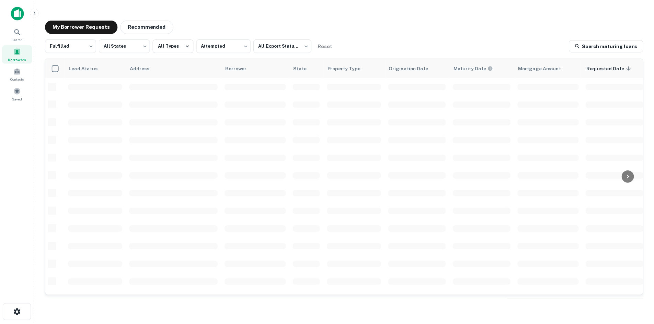
scroll to position [34, 0]
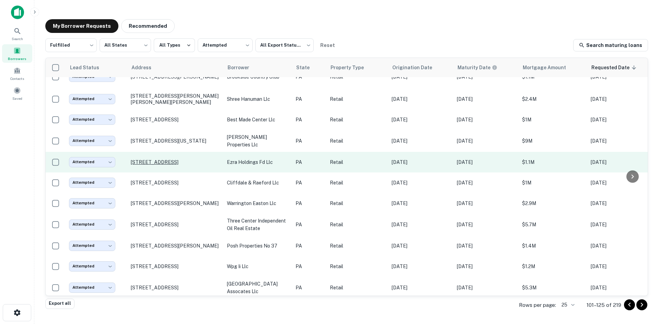
click at [164, 160] on p "[STREET_ADDRESS]" at bounding box center [175, 162] width 89 height 6
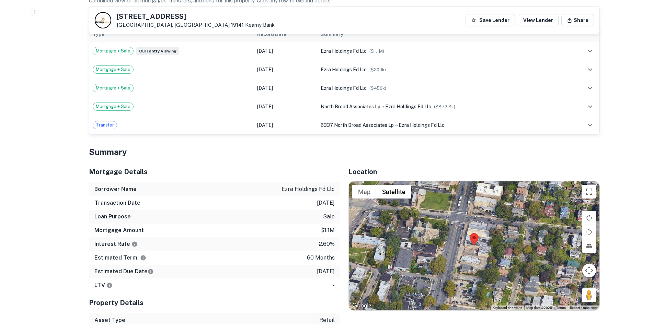
scroll to position [446, 0]
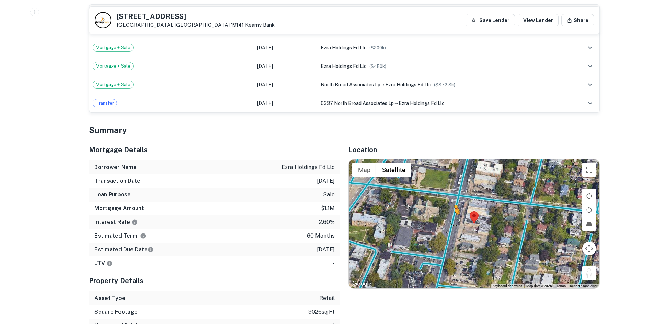
drag, startPoint x: 588, startPoint y: 265, endPoint x: 453, endPoint y: 214, distance: 144.7
click at [453, 214] on div "To activate drag with keyboard, press Alt + Enter. Once in keyboard drag state,…" at bounding box center [474, 224] width 251 height 129
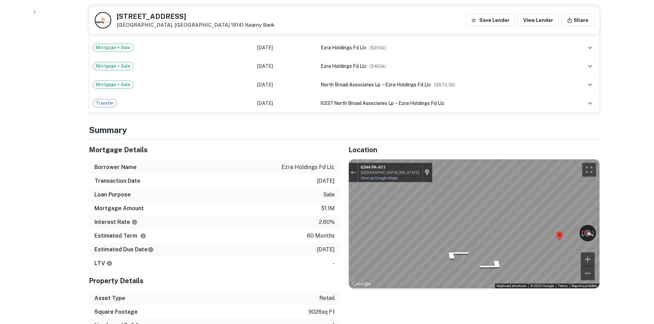
click at [321, 216] on div "Mortgage Details Borrower Name ezra holdings fd llc Transaction Date [DATE] Loa…" at bounding box center [340, 242] width 519 height 207
click at [446, 255] on icon "Go North, PA-611" at bounding box center [449, 258] width 43 height 16
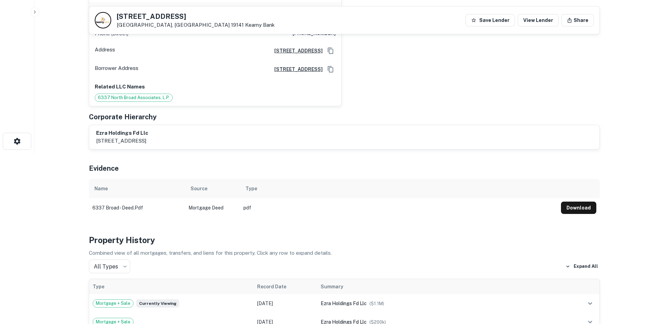
scroll to position [0, 0]
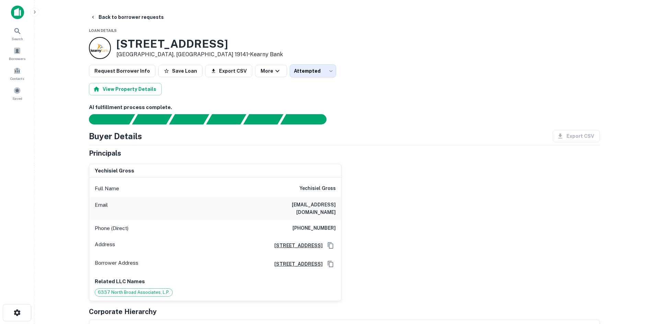
click at [323, 210] on div "Email [EMAIL_ADDRESS][DOMAIN_NAME]" at bounding box center [215, 208] width 252 height 23
click at [315, 228] on div "Phone (Direct) [PHONE_NUMBER]" at bounding box center [215, 228] width 252 height 16
click at [316, 225] on h6 "[PHONE_NUMBER]" at bounding box center [314, 229] width 43 height 8
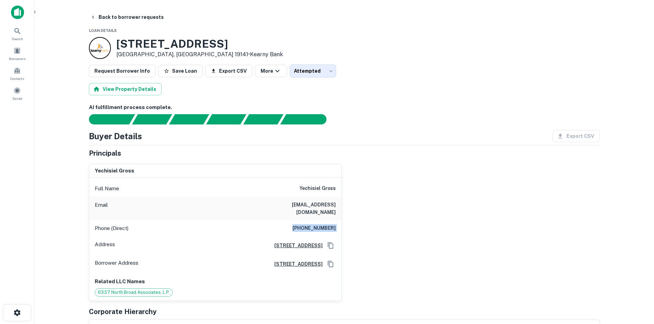
copy h6 "[PHONE_NUMBER]"
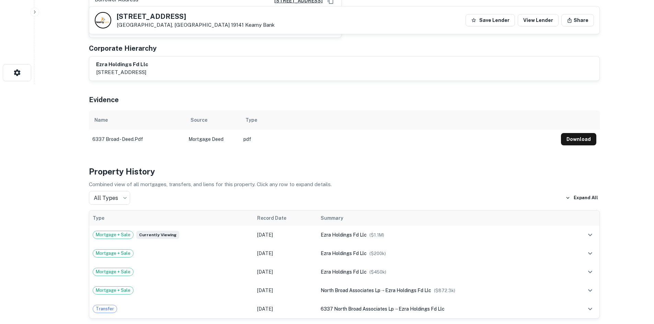
scroll to position [34, 0]
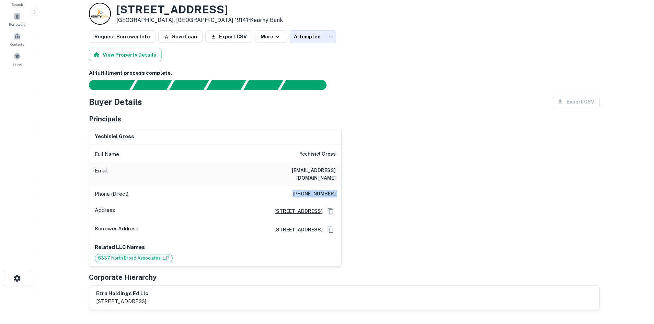
click at [326, 206] on button "Copy Address" at bounding box center [330, 211] width 10 height 10
click at [331, 190] on h6 "[PHONE_NUMBER]" at bounding box center [314, 194] width 43 height 8
click at [379, 176] on div "yechisiel [PERSON_NAME] Full Name yechisiel [PERSON_NAME] Email [EMAIL_ADDRESS]…" at bounding box center [341, 195] width 516 height 143
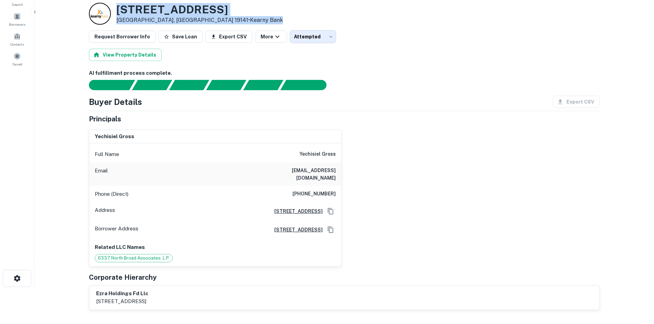
scroll to position [0, 0]
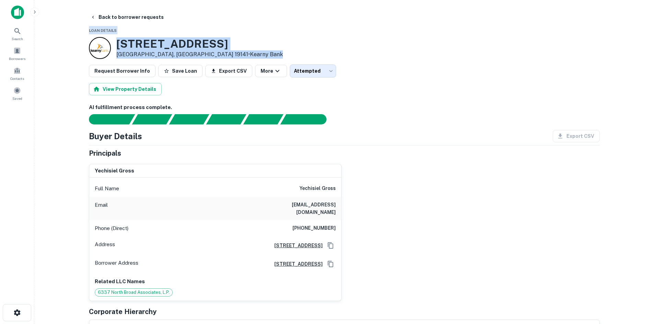
drag, startPoint x: 224, startPoint y: 20, endPoint x: 159, endPoint y: -1, distance: 68.0
click at [159, 0] on html "Search Borrowers Contacts Saved Back to borrower requests Loan Details [STREET_…" at bounding box center [327, 162] width 654 height 324
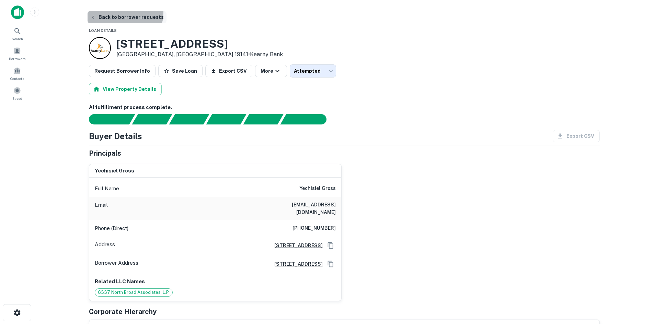
click at [120, 12] on button "Back to borrower requests" at bounding box center [127, 17] width 79 height 12
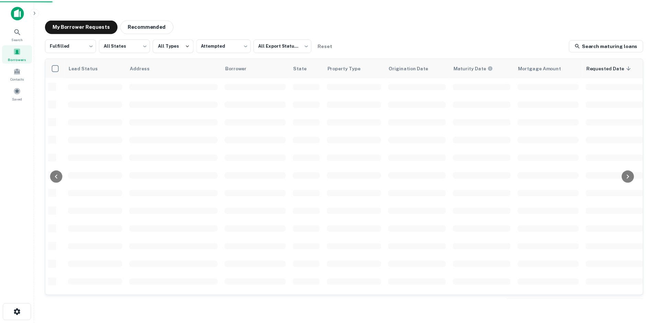
scroll to position [34, 0]
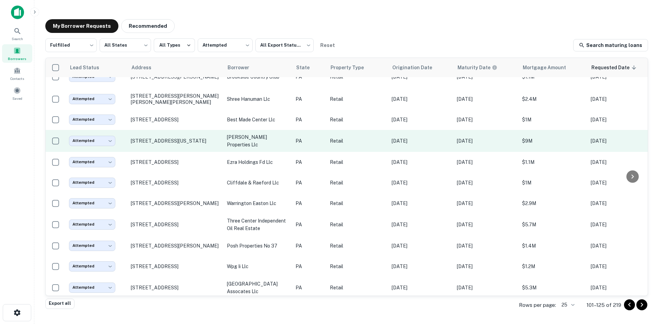
click at [192, 147] on td "[STREET_ADDRESS][US_STATE]" at bounding box center [175, 141] width 96 height 22
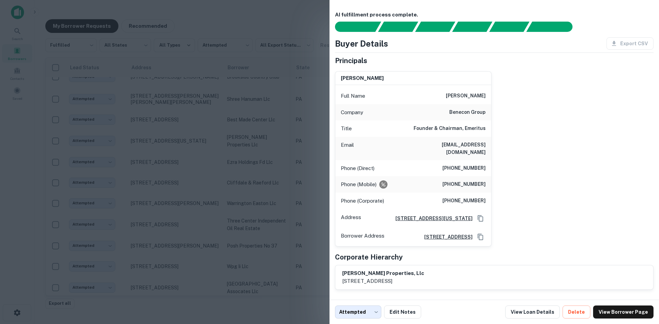
click at [194, 143] on div at bounding box center [329, 162] width 659 height 324
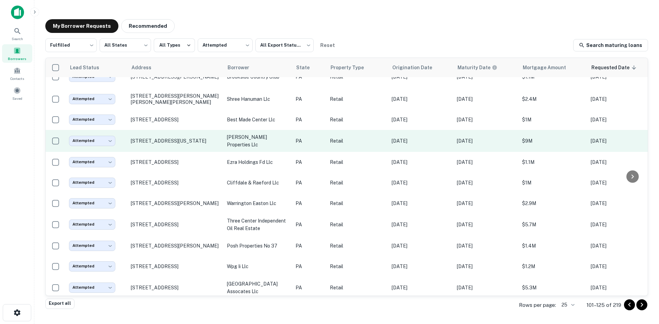
click at [182, 144] on td "[STREET_ADDRESS][US_STATE]" at bounding box center [175, 141] width 96 height 22
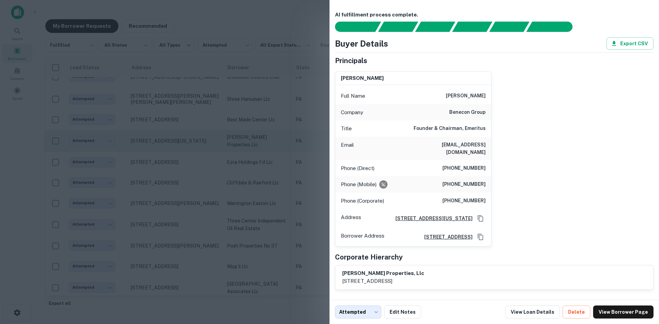
click at [182, 144] on div at bounding box center [329, 162] width 659 height 324
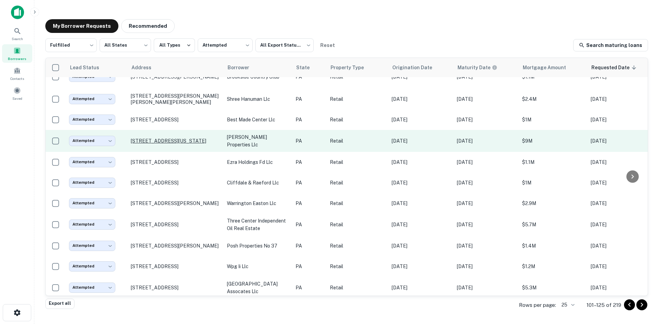
click at [180, 138] on p "[STREET_ADDRESS][US_STATE]" at bounding box center [175, 141] width 89 height 6
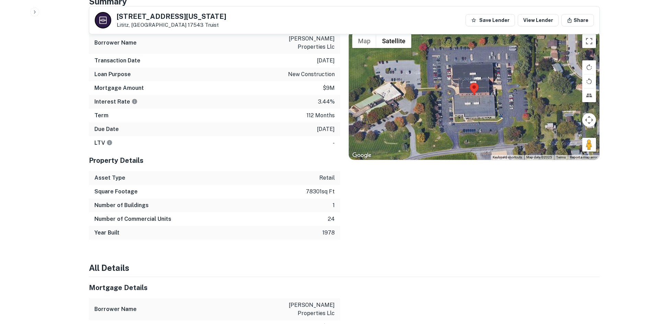
scroll to position [446, 0]
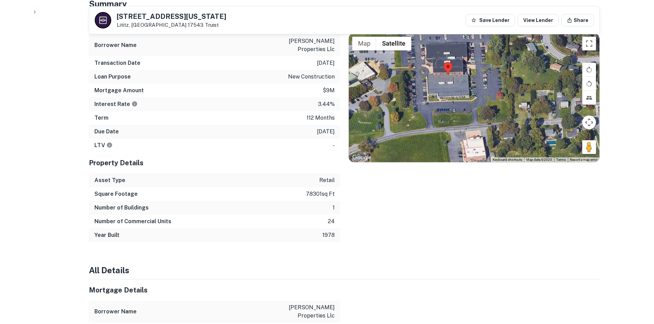
drag, startPoint x: 587, startPoint y: 133, endPoint x: 573, endPoint y: 128, distance: 14.9
click at [571, 124] on div at bounding box center [474, 97] width 251 height 129
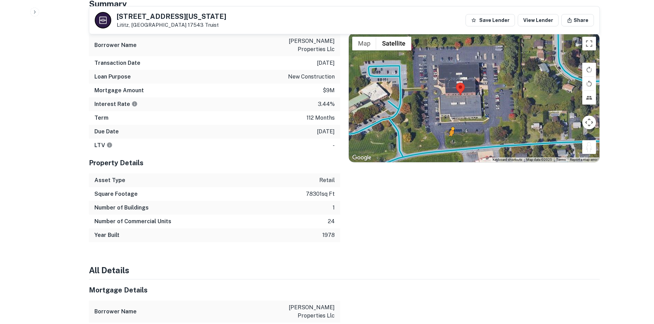
drag, startPoint x: 590, startPoint y: 141, endPoint x: 451, endPoint y: 136, distance: 139.5
click at [451, 136] on div "To activate drag with keyboard, press Alt + Enter. Once in keyboard drag state,…" at bounding box center [474, 97] width 251 height 129
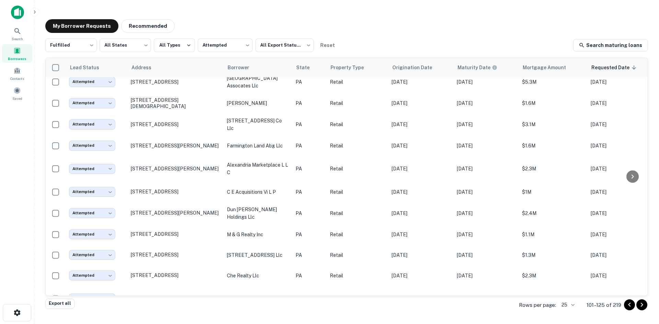
scroll to position [317, 0]
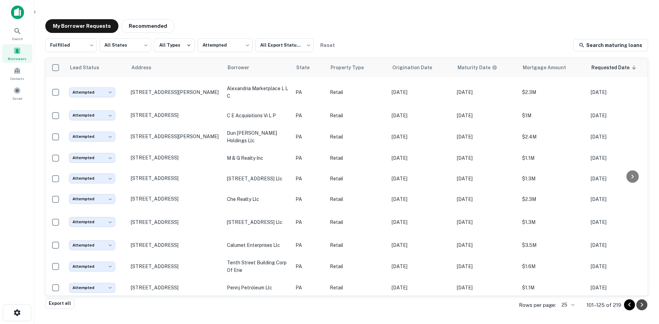
click at [645, 305] on icon "Go to next page" at bounding box center [642, 305] width 8 height 8
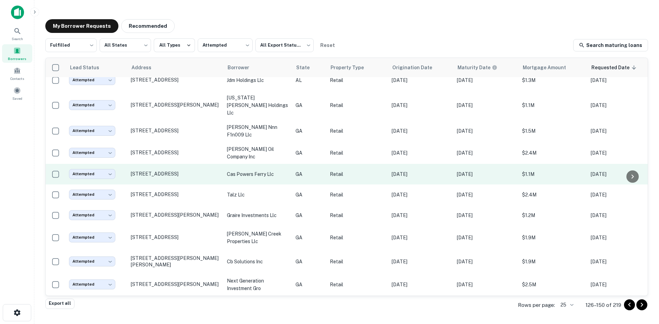
scroll to position [344, 0]
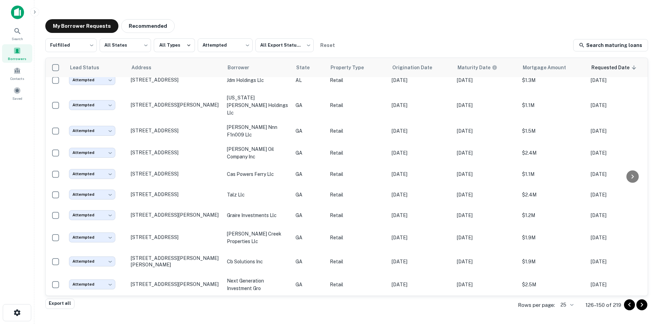
click at [11, 54] on div "Borrowers" at bounding box center [17, 53] width 30 height 19
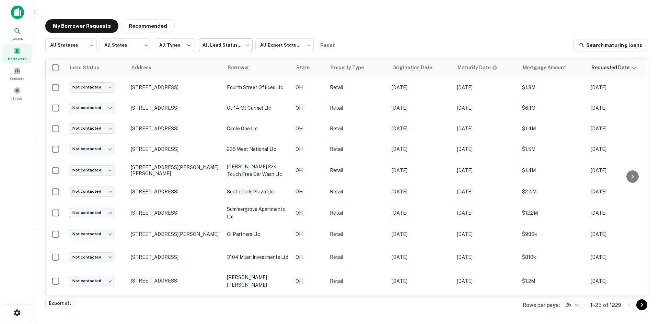
click at [212, 53] on body "Search Borrowers Contacts Saved My Borrower Requests Recommended All Statuses *…" at bounding box center [329, 162] width 659 height 324
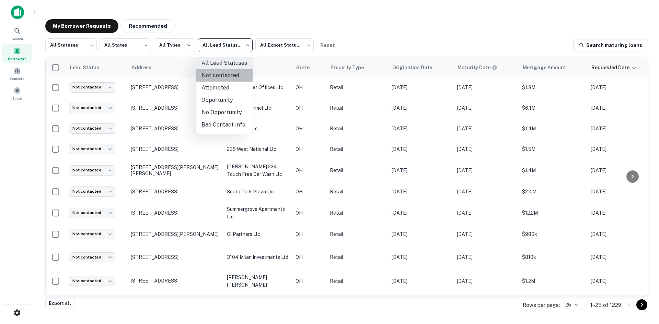
click at [225, 71] on li "Not contacted" at bounding box center [224, 75] width 57 height 12
type input "****"
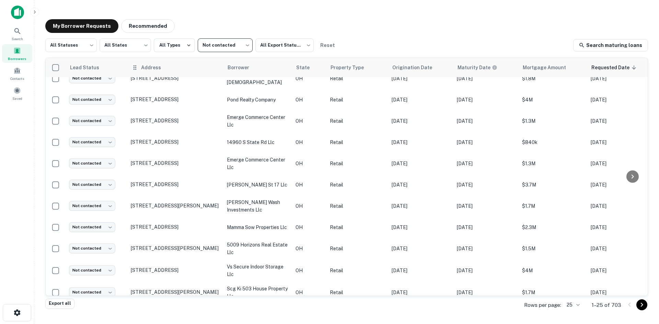
scroll to position [184, 0]
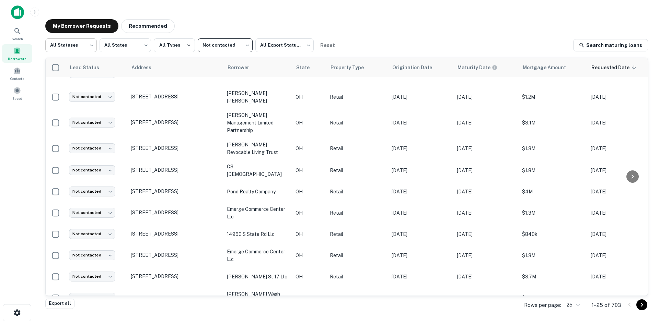
click at [81, 53] on body "Search Borrowers Contacts Saved My Borrower Requests Recommended All Statuses *…" at bounding box center [329, 162] width 659 height 324
click at [83, 89] on li "Fulfilled" at bounding box center [71, 88] width 52 height 12
type input "*********"
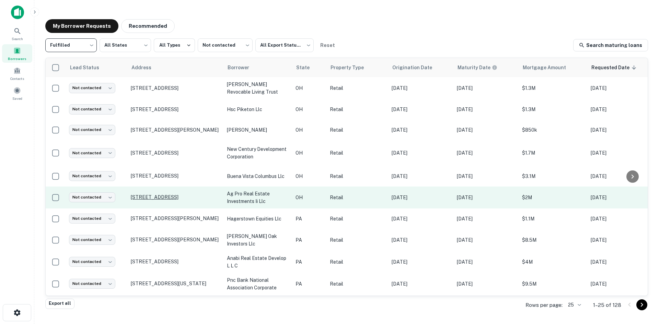
click at [198, 198] on p "7233 Sunset Strip Ave Nw North Canton, OH 44720" at bounding box center [175, 197] width 89 height 6
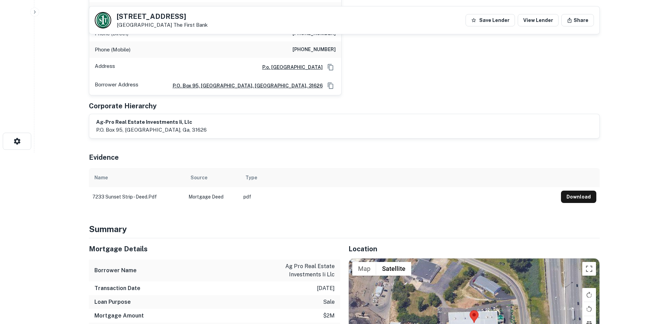
scroll to position [378, 0]
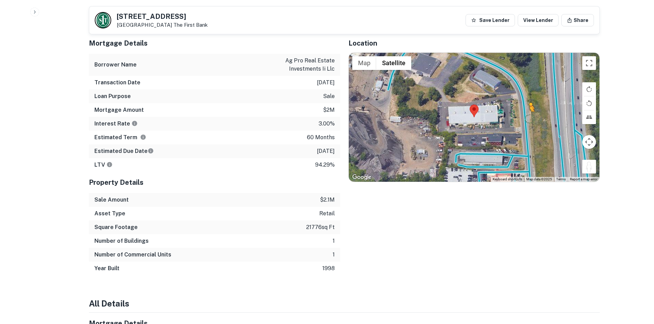
drag, startPoint x: 588, startPoint y: 164, endPoint x: 528, endPoint y: 112, distance: 79.6
click at [528, 112] on div "To activate drag with keyboard, press Alt + Enter. Once in keyboard drag state,…" at bounding box center [474, 117] width 251 height 129
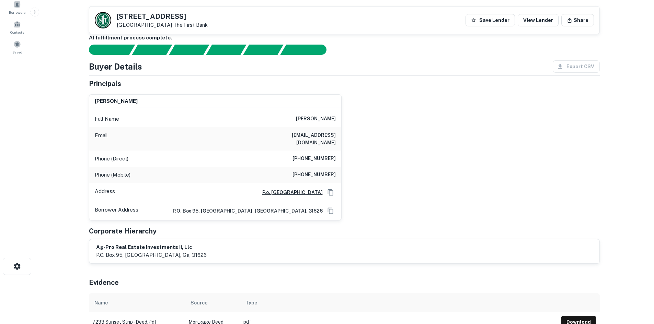
scroll to position [34, 0]
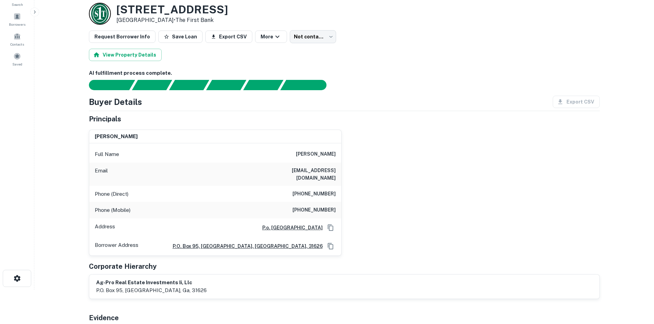
click at [323, 191] on div "Phone (Direct) (229) 498-8101" at bounding box center [215, 194] width 252 height 16
copy h6 "(229) 498-8101"
click at [374, 179] on div "james m. groover, jr. Full Name james m. groover, jr. Email jgroover@agprocompa…" at bounding box center [341, 190] width 516 height 132
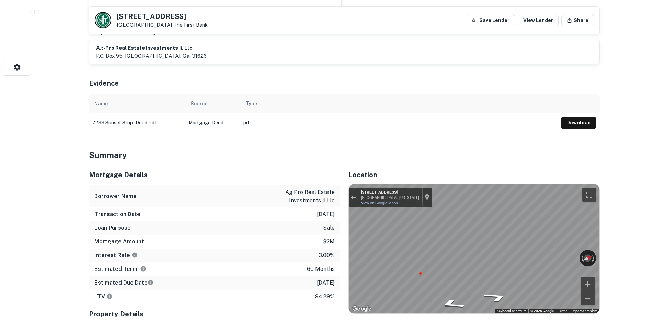
scroll to position [309, 0]
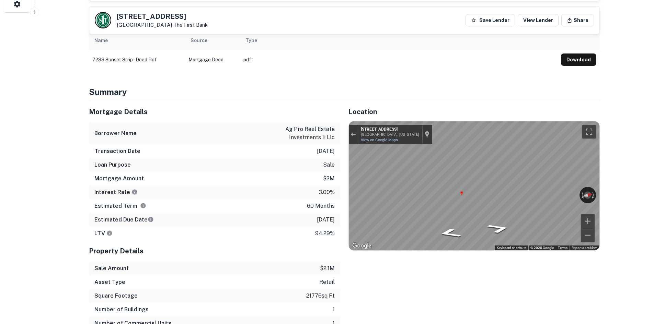
click at [459, 200] on icon "Go South, Sunset Strip Ave NW" at bounding box center [468, 205] width 47 height 13
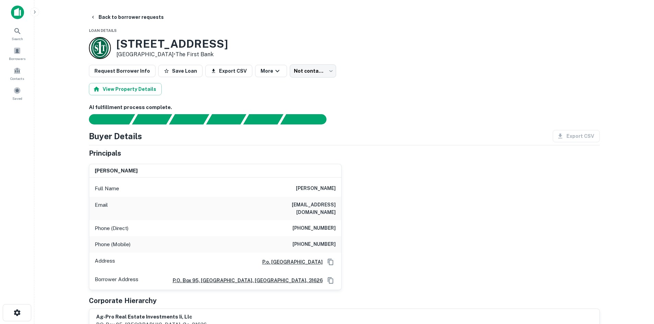
scroll to position [34, 0]
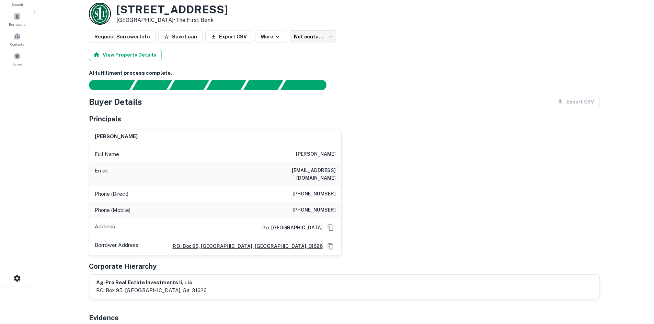
click at [308, 206] on h6 "(870) 673-4411" at bounding box center [314, 210] width 43 height 8
copy h6 "(870) 673-4411"
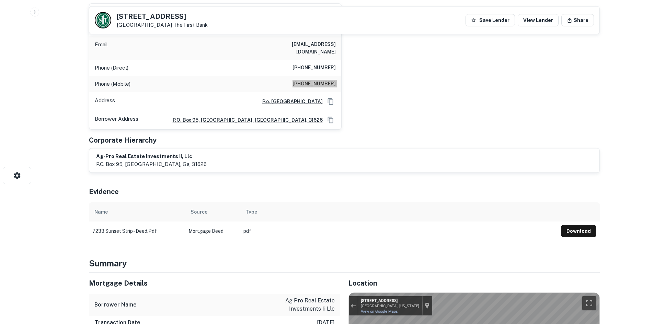
scroll to position [0, 0]
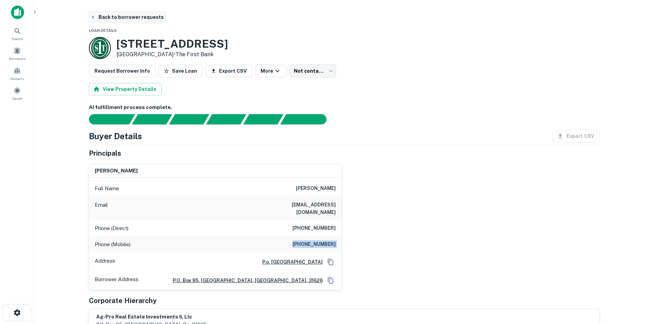
click at [103, 18] on button "Back to borrower requests" at bounding box center [127, 17] width 79 height 12
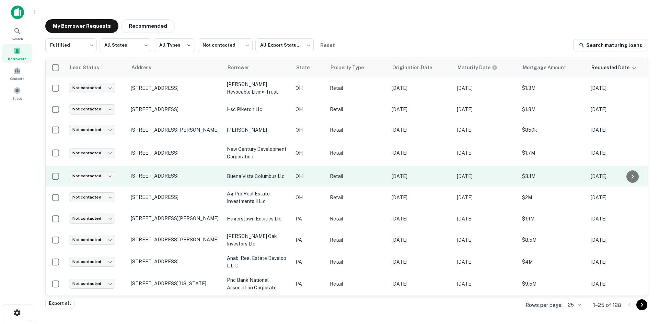
click at [174, 175] on p "4801 W Broad St Columbus, OH 43228" at bounding box center [175, 176] width 89 height 6
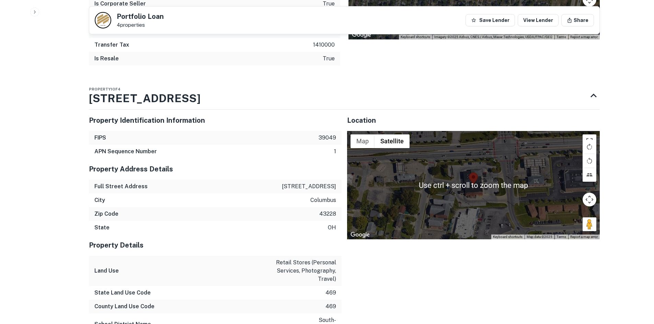
scroll to position [1133, 0]
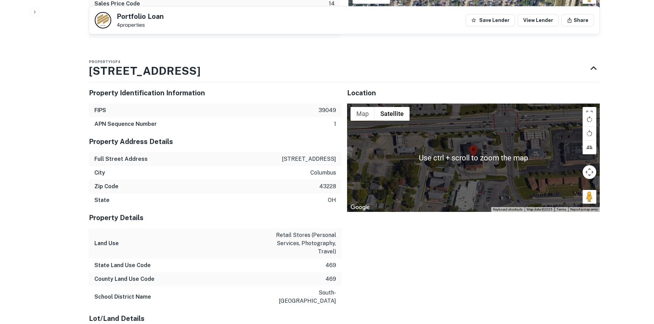
drag, startPoint x: 583, startPoint y: 187, endPoint x: 542, endPoint y: 165, distance: 45.8
click at [520, 155] on div "Use ctrl + scroll to zoom the map Map Terrain Satellite Labels Keyboard shortcu…" at bounding box center [473, 158] width 253 height 108
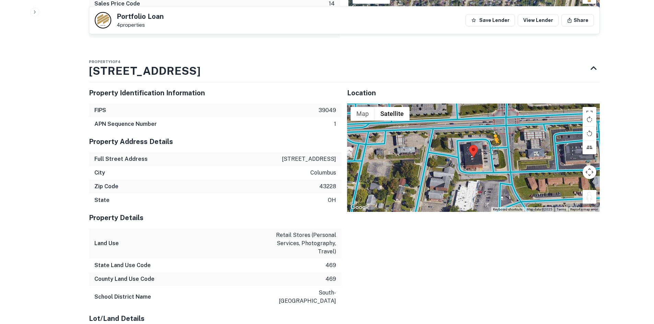
drag, startPoint x: 584, startPoint y: 186, endPoint x: 494, endPoint y: 136, distance: 103.1
click at [494, 136] on div "To activate drag with keyboard, press Alt + Enter. Once in keyboard drag state,…" at bounding box center [473, 158] width 253 height 108
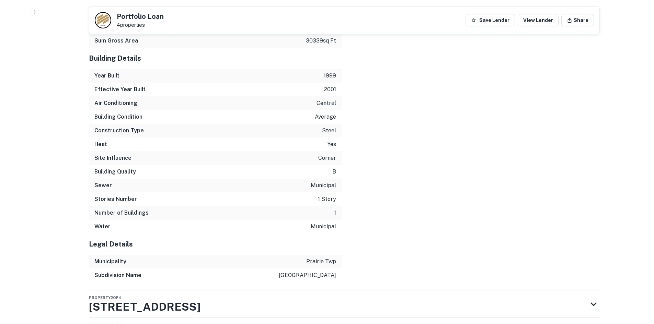
scroll to position [1558, 0]
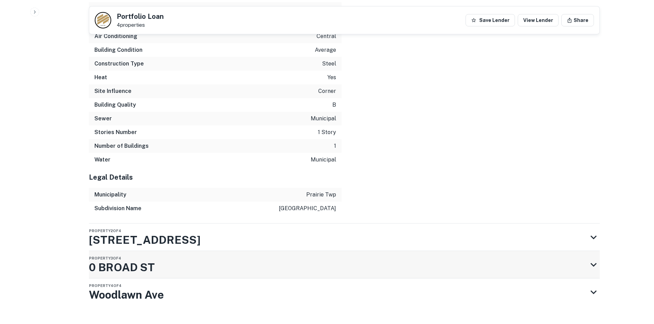
click at [296, 251] on div "Property 3 of 4 0 BROAD ST" at bounding box center [338, 264] width 499 height 27
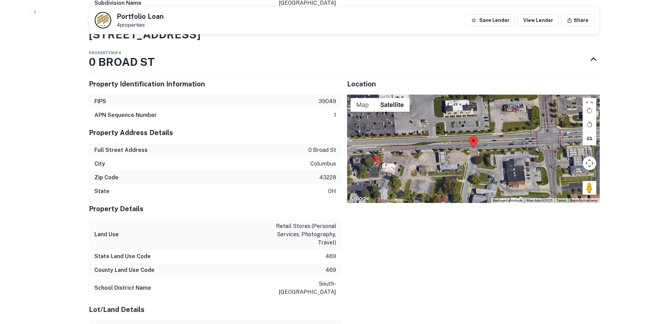
scroll to position [1764, 0]
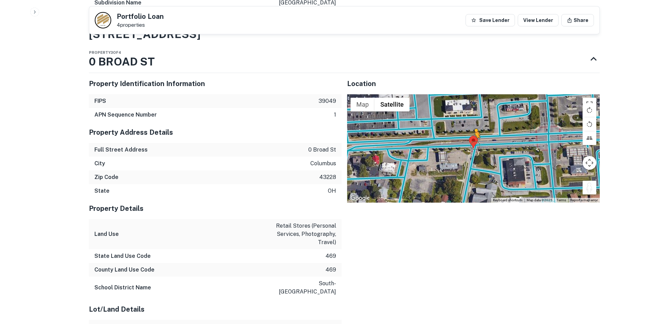
drag, startPoint x: 591, startPoint y: 170, endPoint x: 470, endPoint y: 127, distance: 128.0
click at [470, 127] on div "To activate drag with keyboard, press Alt + Enter. Once in keyboard drag state,…" at bounding box center [473, 148] width 253 height 108
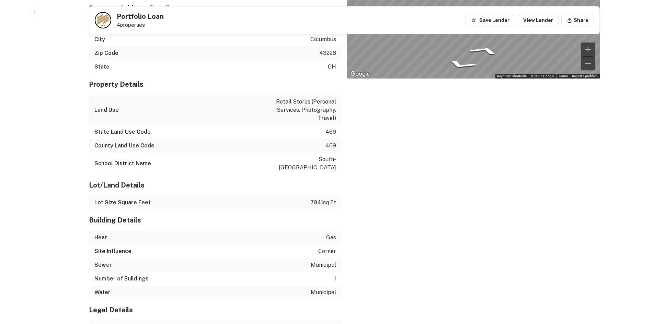
scroll to position [1966, 0]
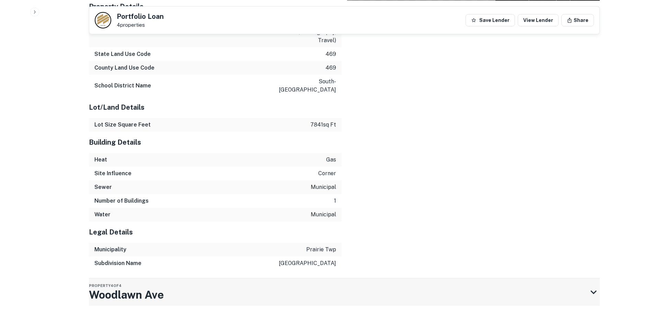
click at [338, 279] on div "Property 4 of 4 Woodlawn Ave" at bounding box center [338, 292] width 499 height 27
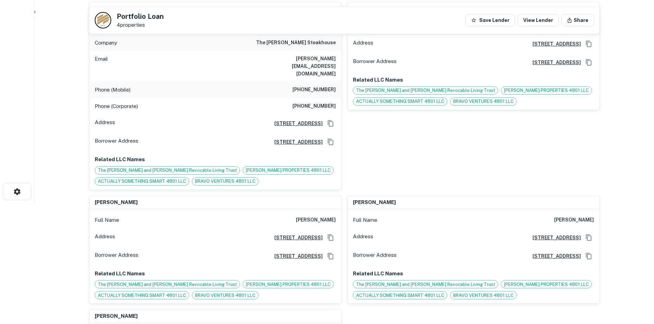
scroll to position [63, 0]
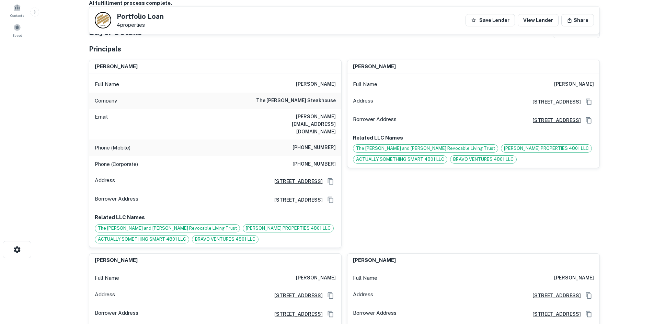
click at [330, 144] on h6 "(214) 430-7311" at bounding box center [314, 148] width 43 height 8
copy h6 "(214) 430-7311"
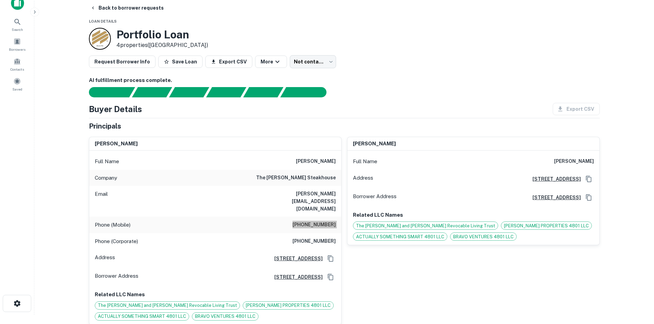
scroll to position [0, 0]
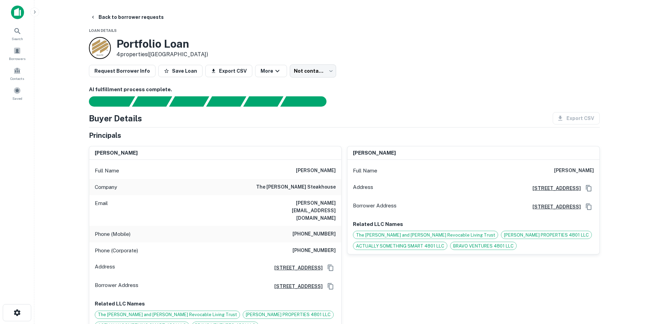
click at [503, 65] on div "Request Borrower Info Save Loan Export CSV More Not contacted **** ​" at bounding box center [344, 71] width 511 height 13
click at [102, 20] on button "Back to borrower requests" at bounding box center [127, 17] width 79 height 12
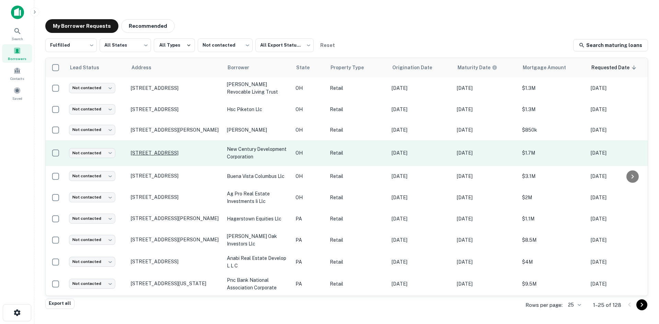
click at [185, 150] on p "6007 Mahoning Ave Youngstown, OH 44515" at bounding box center [175, 153] width 89 height 6
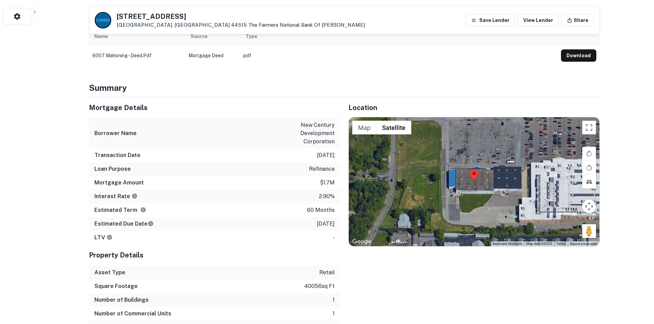
scroll to position [309, 0]
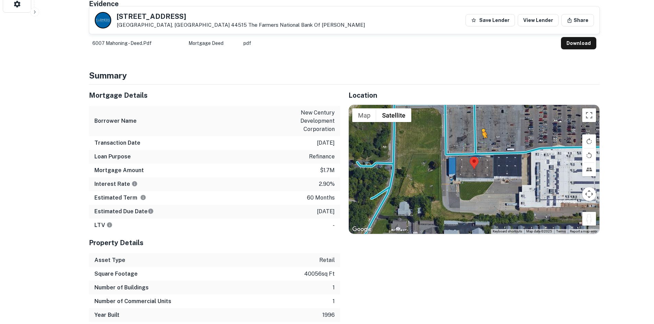
drag, startPoint x: 578, startPoint y: 199, endPoint x: 472, endPoint y: 140, distance: 121.7
click at [472, 140] on div "To activate drag with keyboard, press Alt + Enter. Once in keyboard drag state,…" at bounding box center [474, 169] width 251 height 129
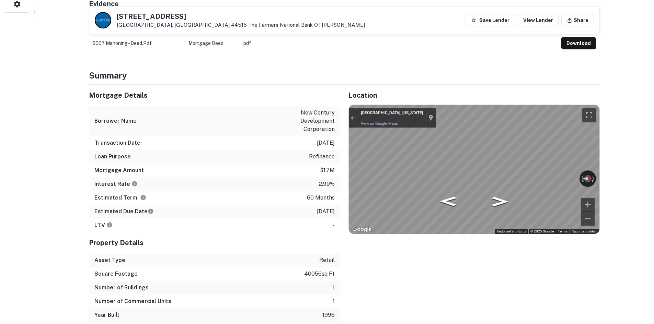
drag, startPoint x: 116, startPoint y: 16, endPoint x: 174, endPoint y: 24, distance: 57.8
click at [174, 24] on div "6007 Mahoning Ave Youngstown, OH 44515 The Farmers National Bank Of Canfield" at bounding box center [241, 20] width 248 height 15
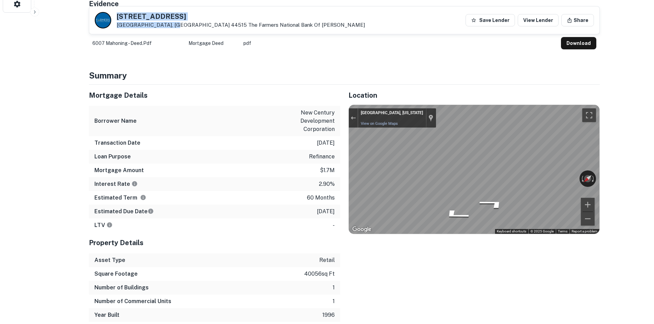
copy div "6007 Mahoning Ave Youngstown, OH 44515"
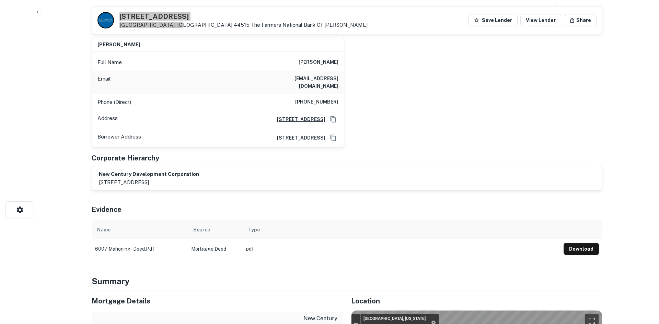
scroll to position [0, 0]
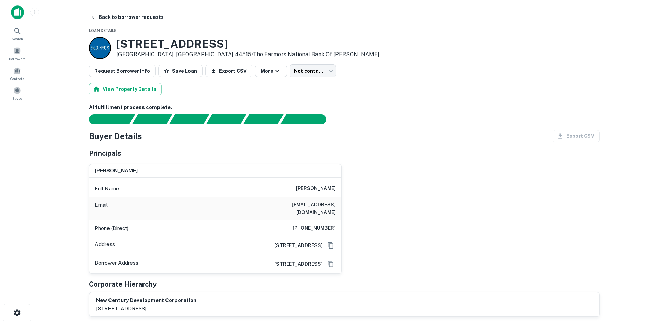
click at [318, 225] on h6 "(330) 727-8881" at bounding box center [314, 229] width 43 height 8
copy h6 "(330) 727-8881"
drag, startPoint x: 135, startPoint y: 13, endPoint x: 136, endPoint y: 37, distance: 24.0
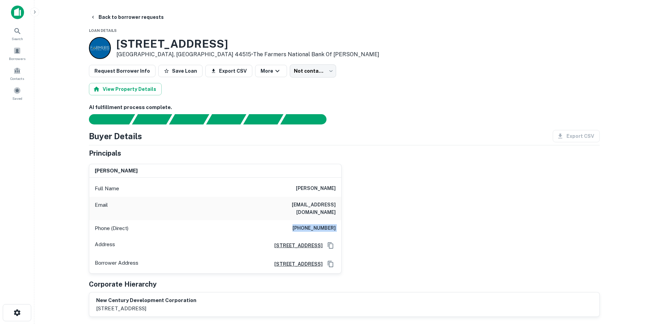
click at [135, 13] on button "Back to borrower requests" at bounding box center [127, 17] width 79 height 12
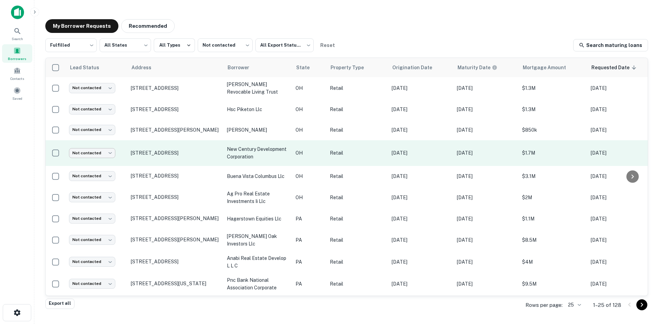
click at [101, 150] on body "Search Borrowers Contacts Saved My Borrower Requests Recommended Fulfilled ****…" at bounding box center [329, 162] width 659 height 324
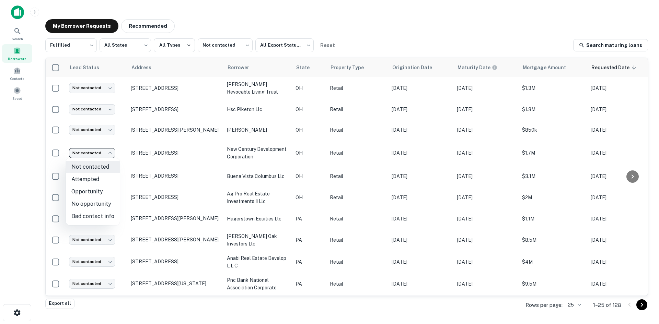
click at [105, 207] on li "No opportunity" at bounding box center [93, 204] width 54 height 12
type input "**********"
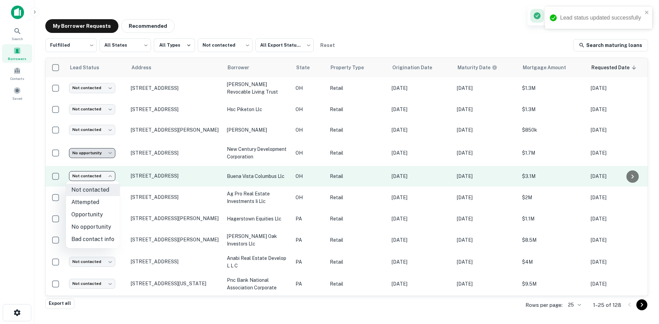
click at [102, 176] on body "**********" at bounding box center [329, 162] width 659 height 324
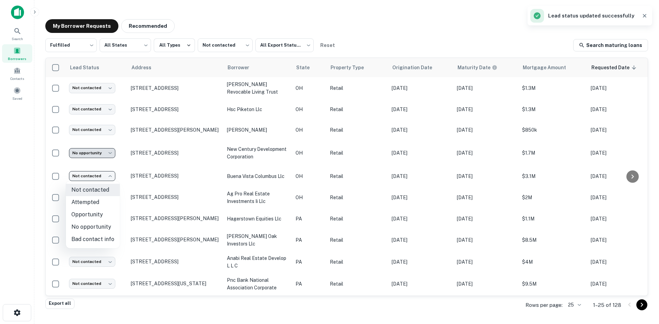
click at [106, 173] on div at bounding box center [329, 162] width 659 height 324
click at [106, 173] on body "**********" at bounding box center [329, 162] width 659 height 324
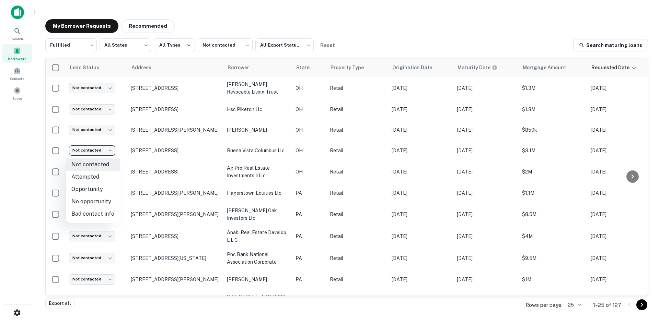
click at [99, 201] on li "No opportunity" at bounding box center [93, 202] width 54 height 12
type input "**********"
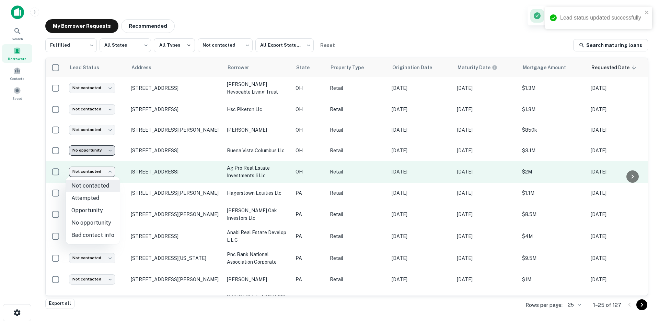
click at [105, 177] on body "**********" at bounding box center [329, 162] width 659 height 324
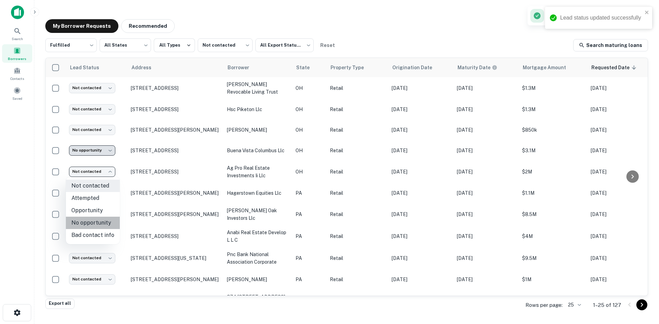
click at [101, 224] on li "No opportunity" at bounding box center [93, 223] width 54 height 12
type input "**********"
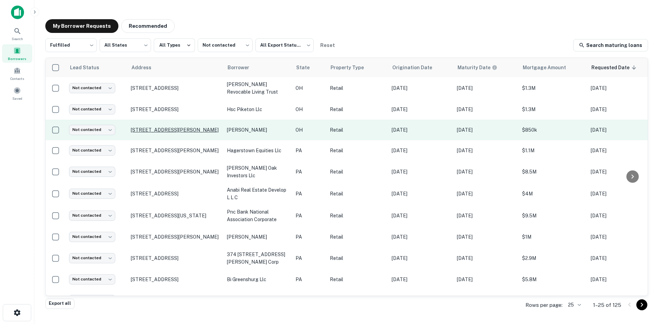
click at [188, 127] on p "3976 Alum Creek Dr Columbus, OH 43207" at bounding box center [175, 130] width 89 height 6
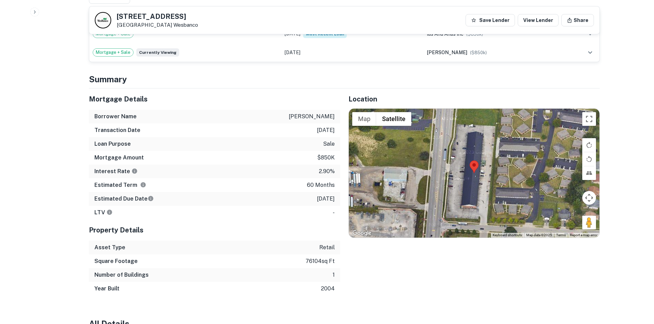
scroll to position [412, 0]
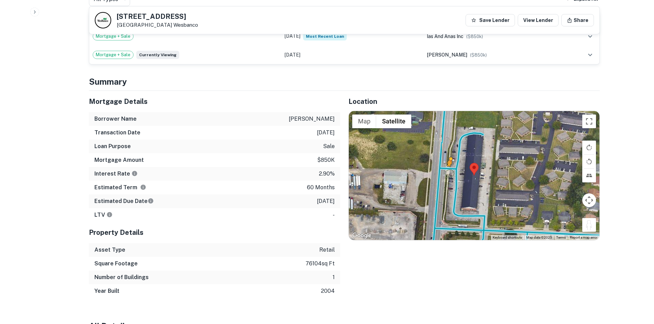
drag, startPoint x: 585, startPoint y: 223, endPoint x: 449, endPoint y: 166, distance: 147.7
click at [449, 166] on div "To activate drag with keyboard, press Alt + Enter. Once in keyboard drag state,…" at bounding box center [474, 175] width 251 height 129
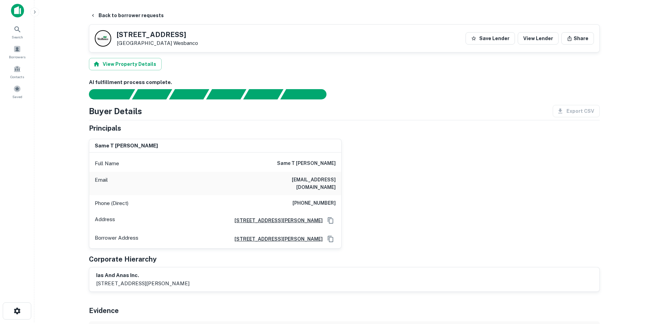
scroll to position [0, 0]
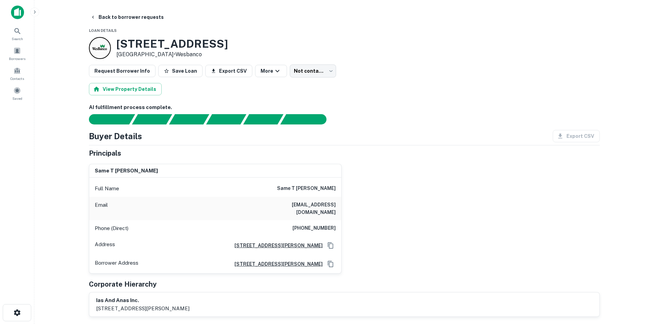
click at [330, 226] on div "Phone (Direct) (614) 580-2135" at bounding box center [215, 228] width 252 height 16
click at [329, 225] on h6 "(614) 580-2135" at bounding box center [314, 229] width 43 height 8
copy h6 "(614) 580-2135"
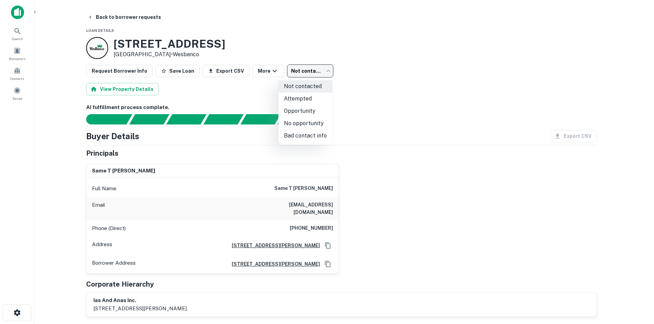
click at [304, 72] on body "Search Borrowers Contacts Saved Back to borrower requests Loan Details 3976 Alu…" at bounding box center [327, 162] width 654 height 324
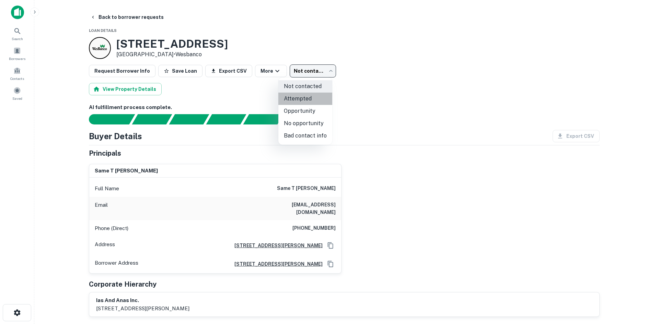
click at [309, 101] on li "Attempted" at bounding box center [305, 99] width 54 height 12
type input "*********"
